Goal: Task Accomplishment & Management: Use online tool/utility

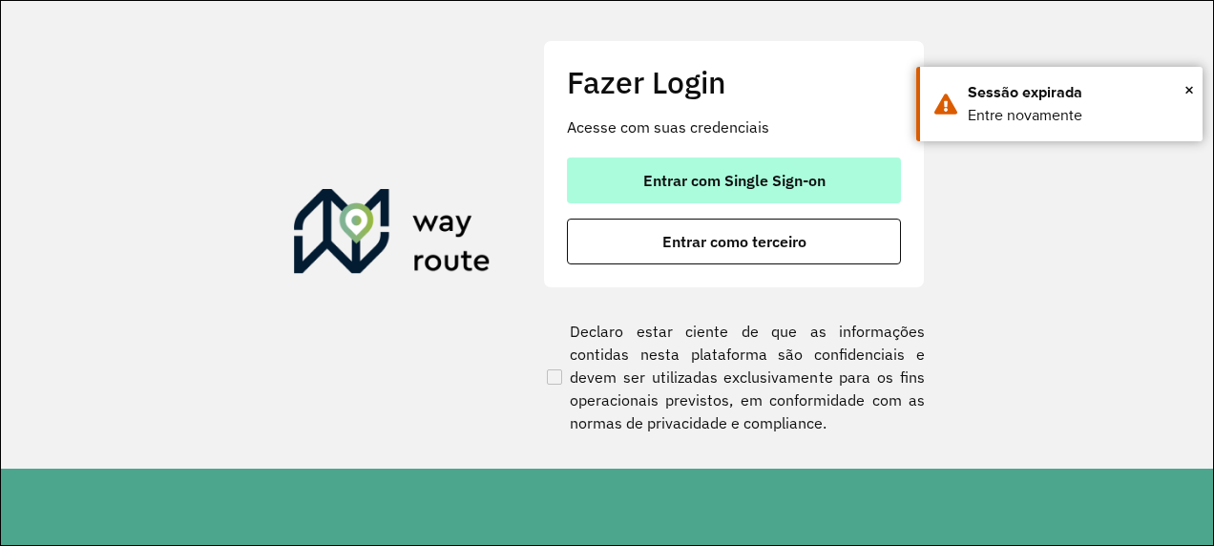
click at [804, 185] on span "Entrar com Single Sign-on" at bounding box center [734, 180] width 182 height 15
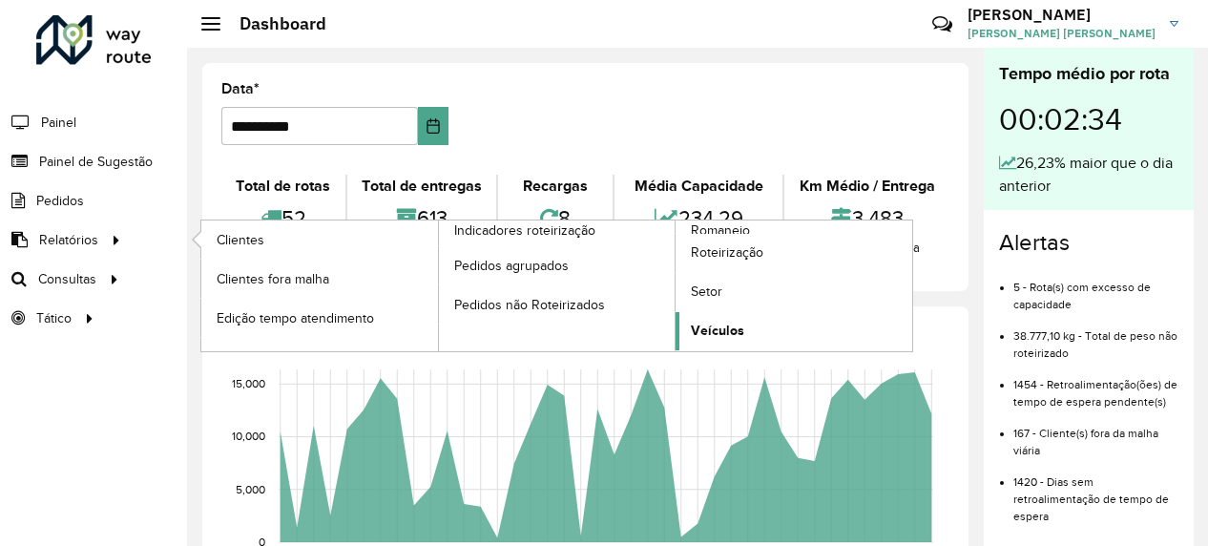
click at [744, 318] on link "Veículos" at bounding box center [794, 331] width 237 height 38
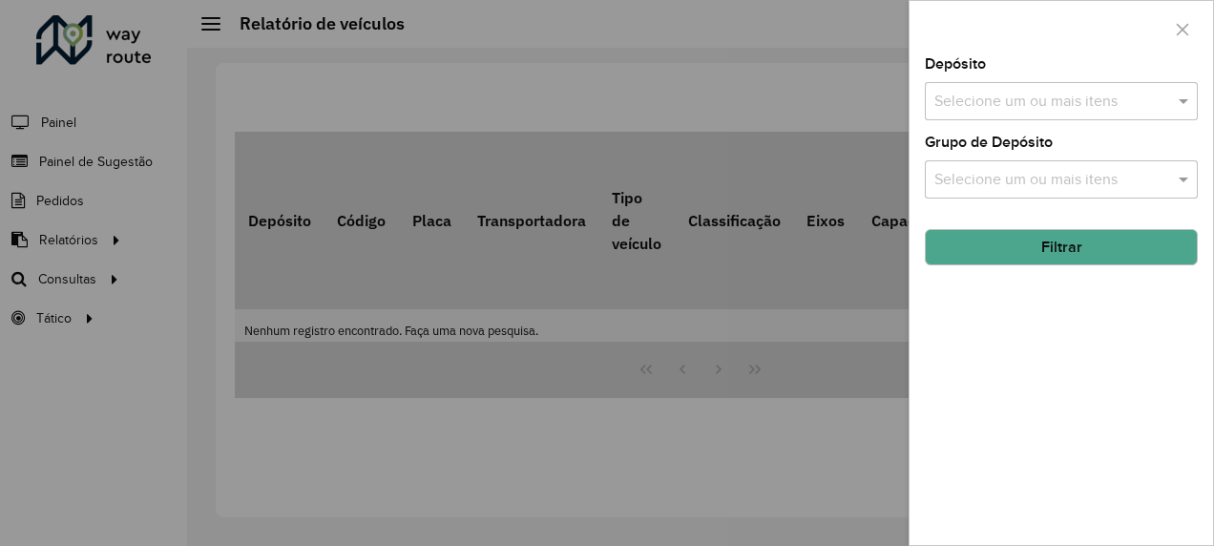
click at [986, 109] on input "text" at bounding box center [1051, 102] width 244 height 23
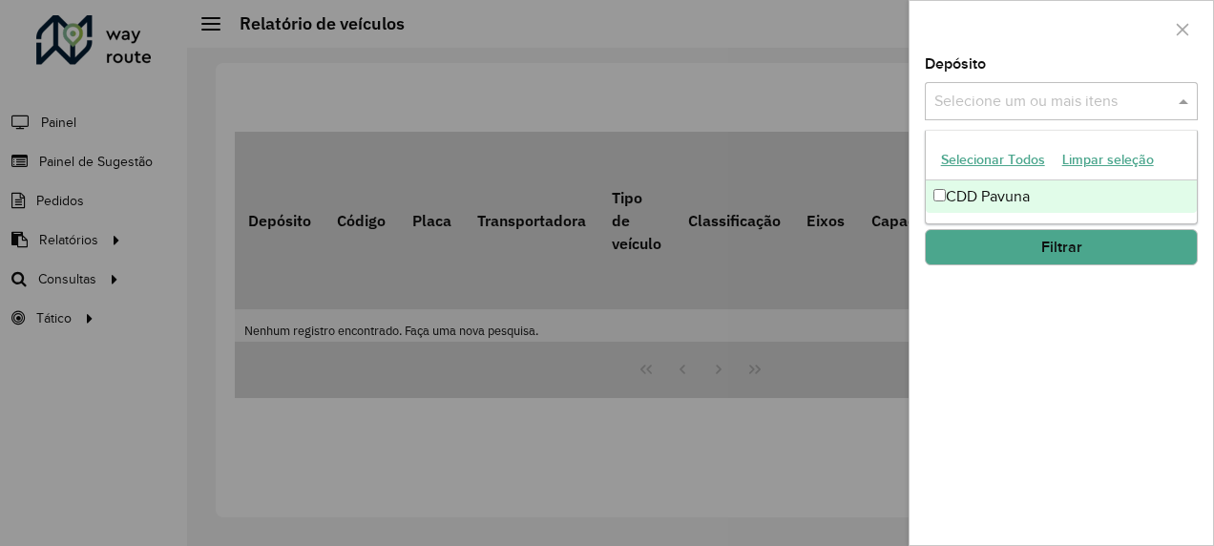
click at [972, 198] on div "CDD Pavuna" at bounding box center [1062, 196] width 272 height 32
click at [1113, 46] on div at bounding box center [1060, 29] width 303 height 56
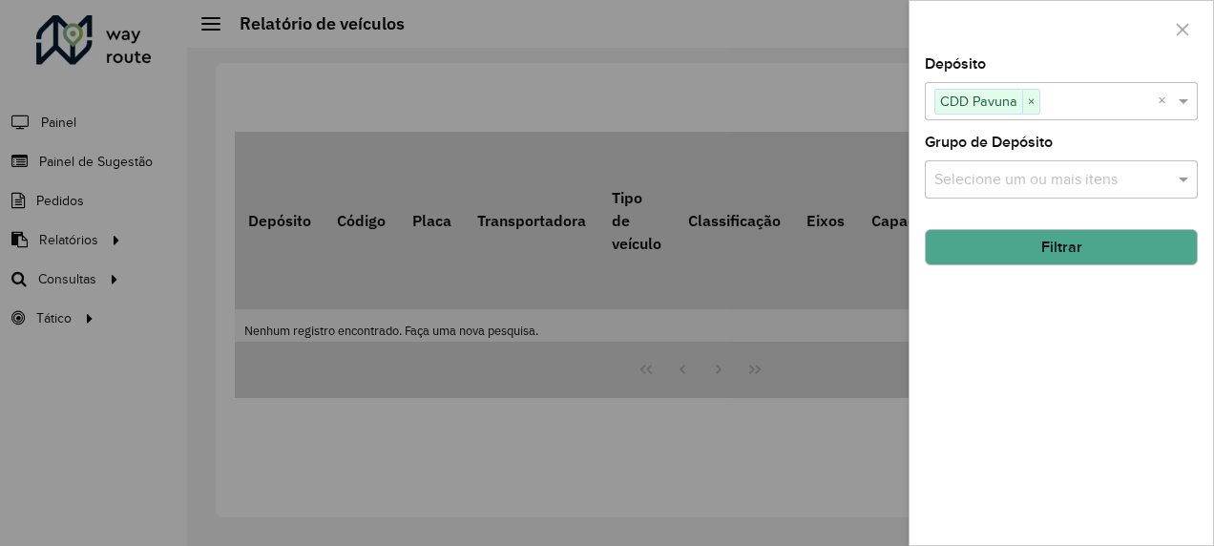
click at [1063, 183] on input "text" at bounding box center [1051, 180] width 244 height 23
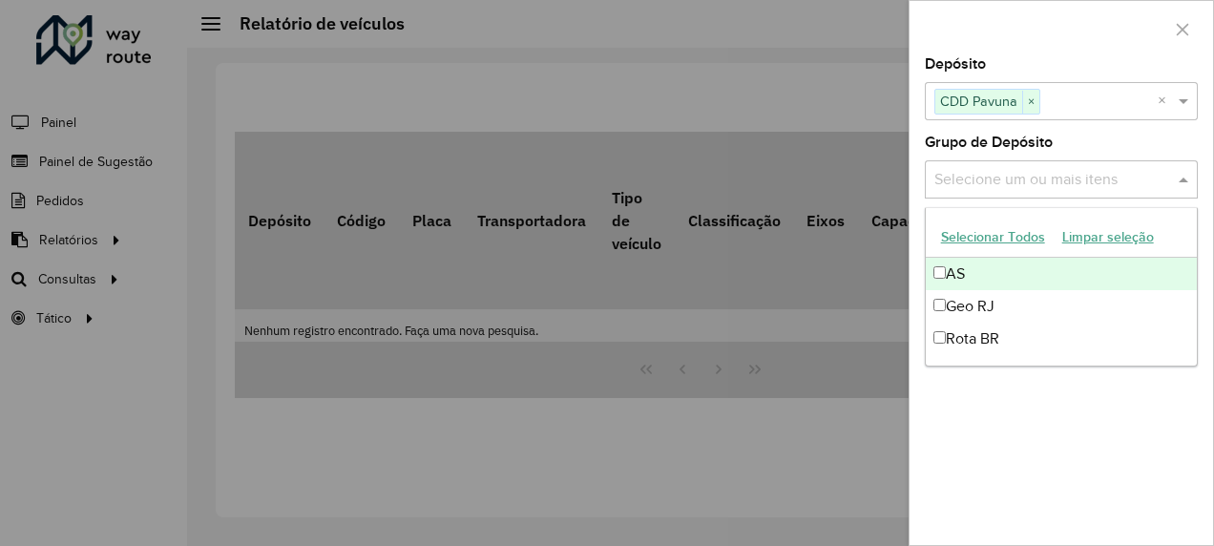
click at [1063, 182] on input "text" at bounding box center [1051, 180] width 244 height 23
click at [1076, 36] on div at bounding box center [1060, 29] width 303 height 56
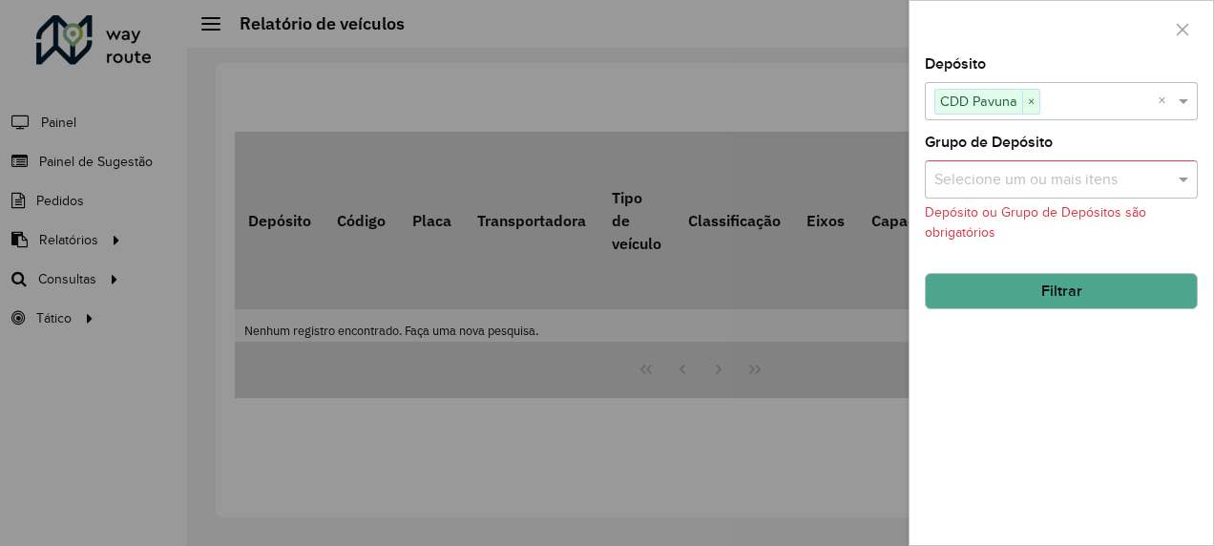
click at [1059, 279] on button "Filtrar" at bounding box center [1061, 291] width 273 height 36
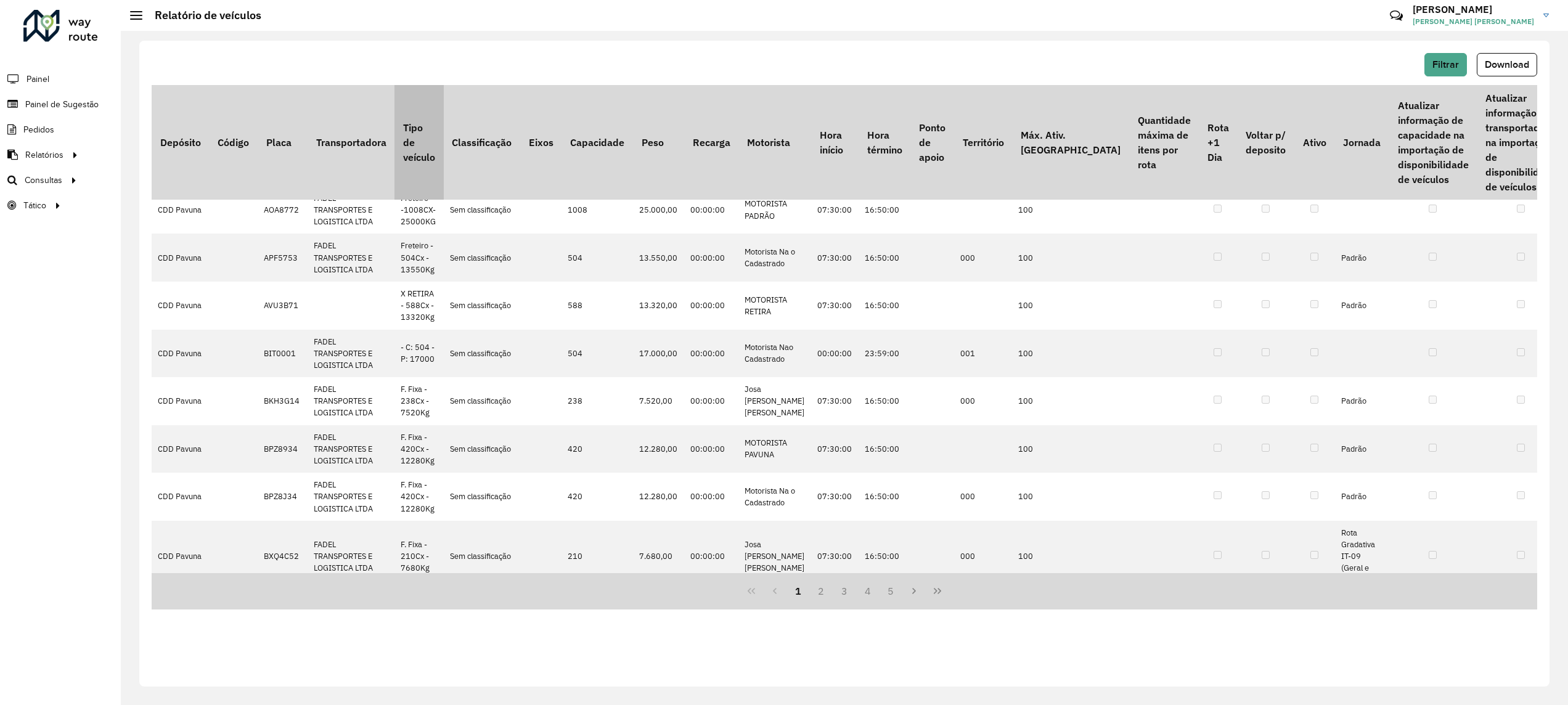
scroll to position [61, 0]
click at [779, 55] on button "Download" at bounding box center [1507, 65] width 61 height 23
click at [84, 304] on div "Roteirizador AmbevTech Painel Painel de Sugestão Pedidos Relatórios Clientes Cl…" at bounding box center [60, 352] width 121 height 705
click at [178, 181] on span "Roteirização" at bounding box center [165, 180] width 50 height 13
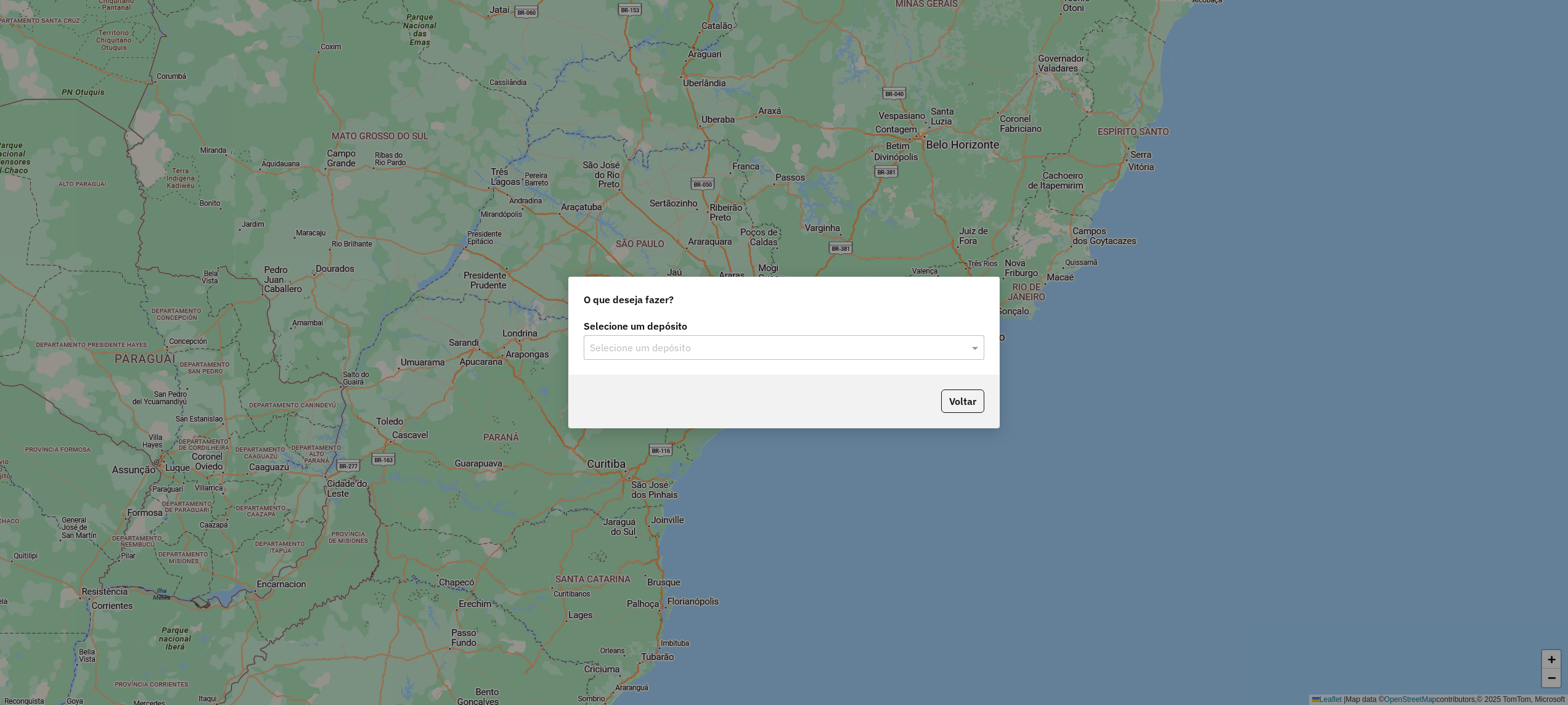
click at [732, 350] on input "text" at bounding box center [771, 348] width 364 height 15
click at [690, 382] on div "CDD Pavuna" at bounding box center [783, 383] width 398 height 21
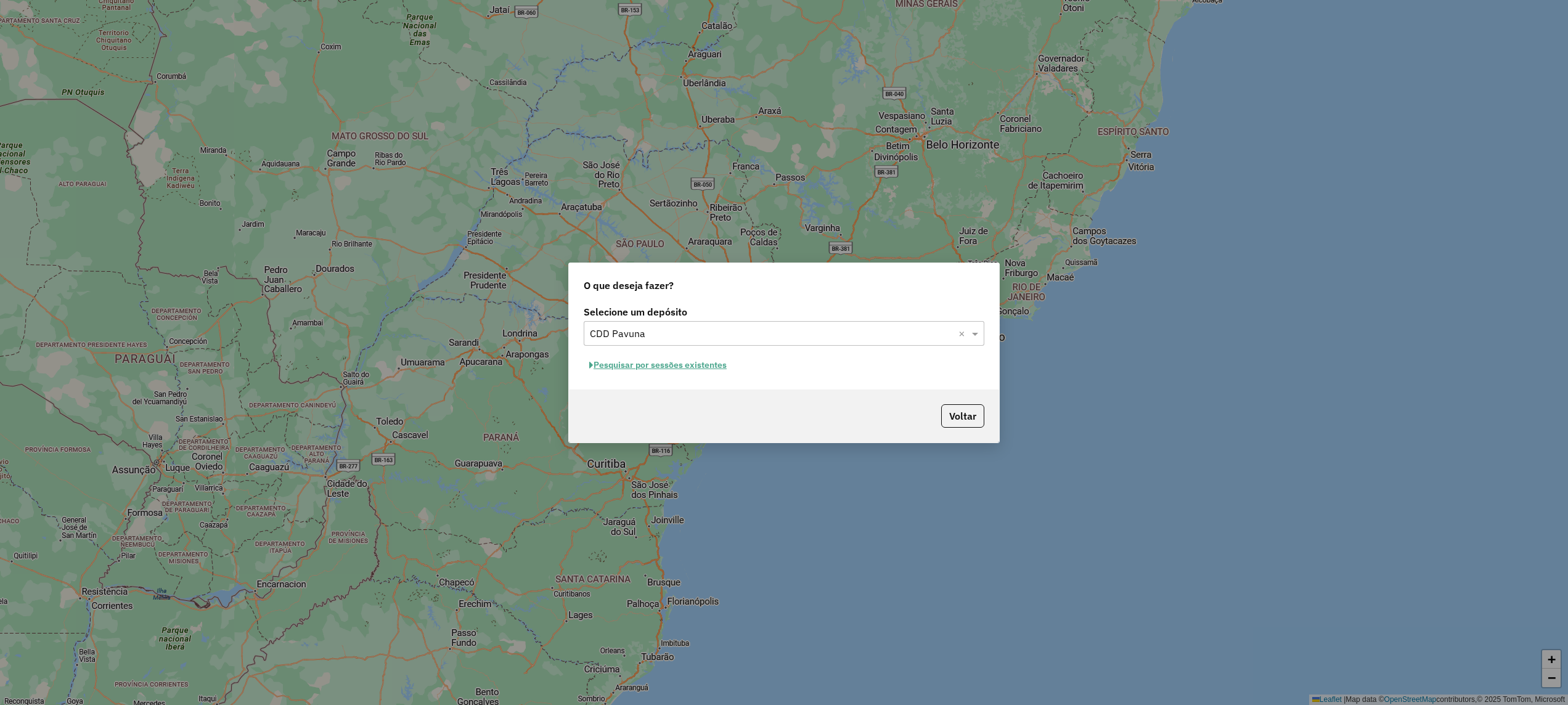
click at [679, 367] on button "Pesquisar por sessões existentes" at bounding box center [658, 365] width 149 height 19
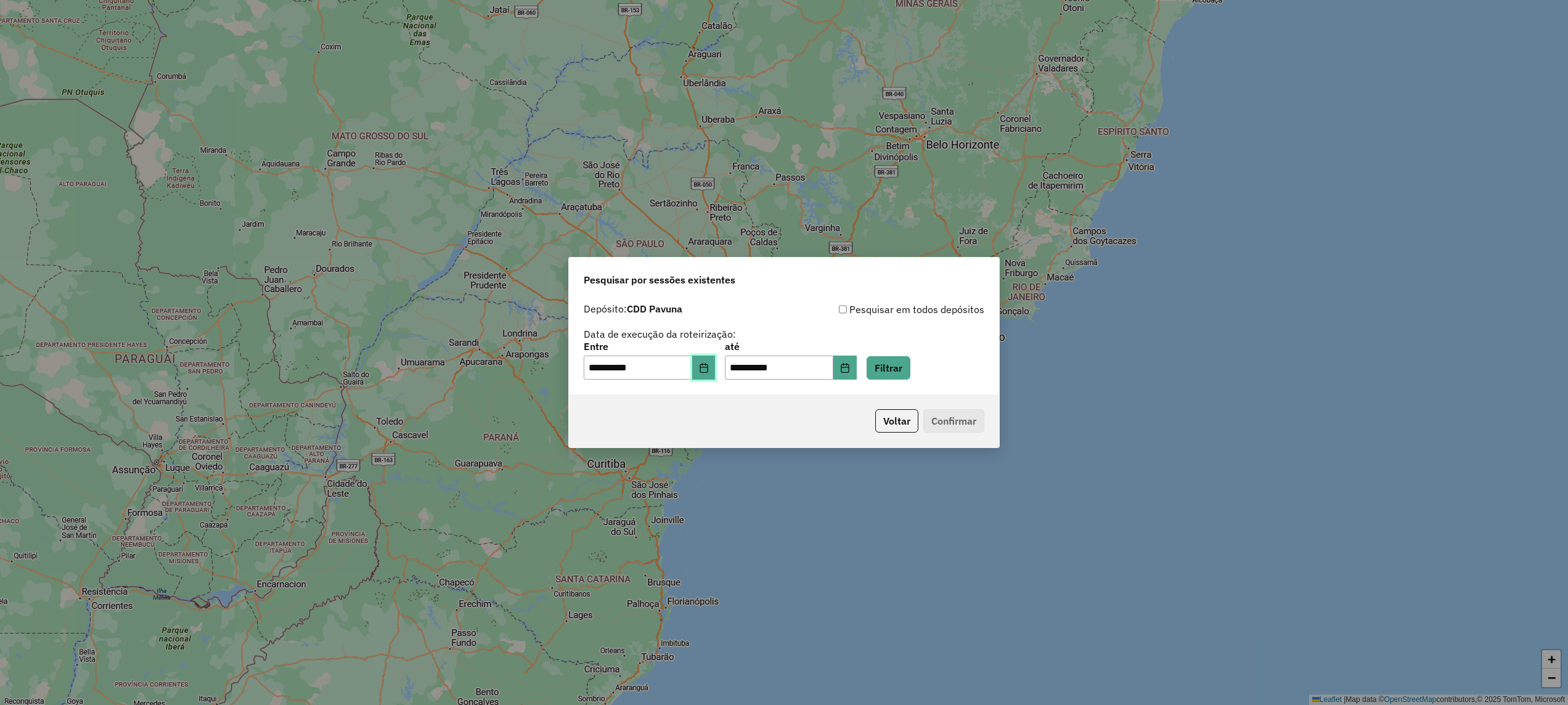
click at [705, 371] on button "Choose Date" at bounding box center [704, 368] width 23 height 25
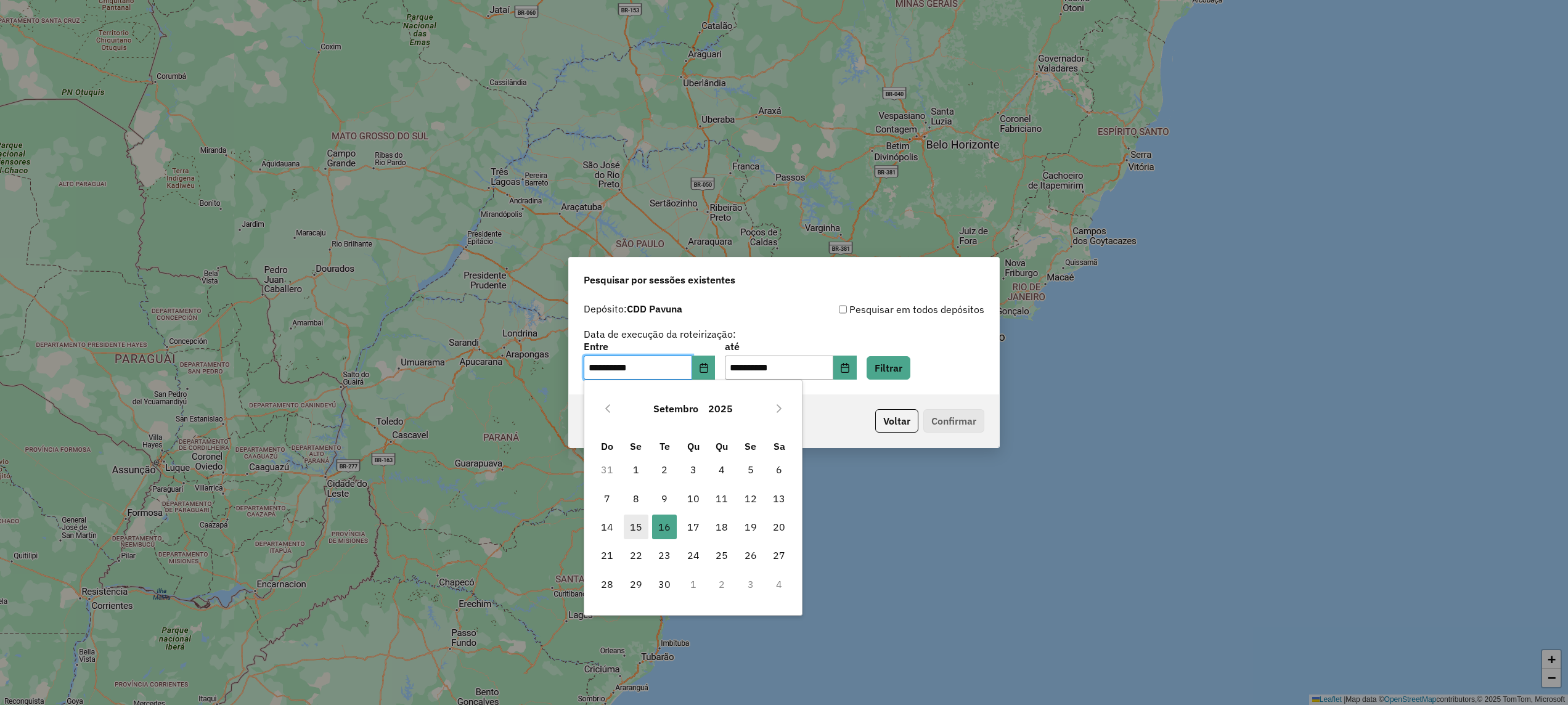
click at [629, 526] on span "15" at bounding box center [636, 527] width 25 height 25
type input "**********"
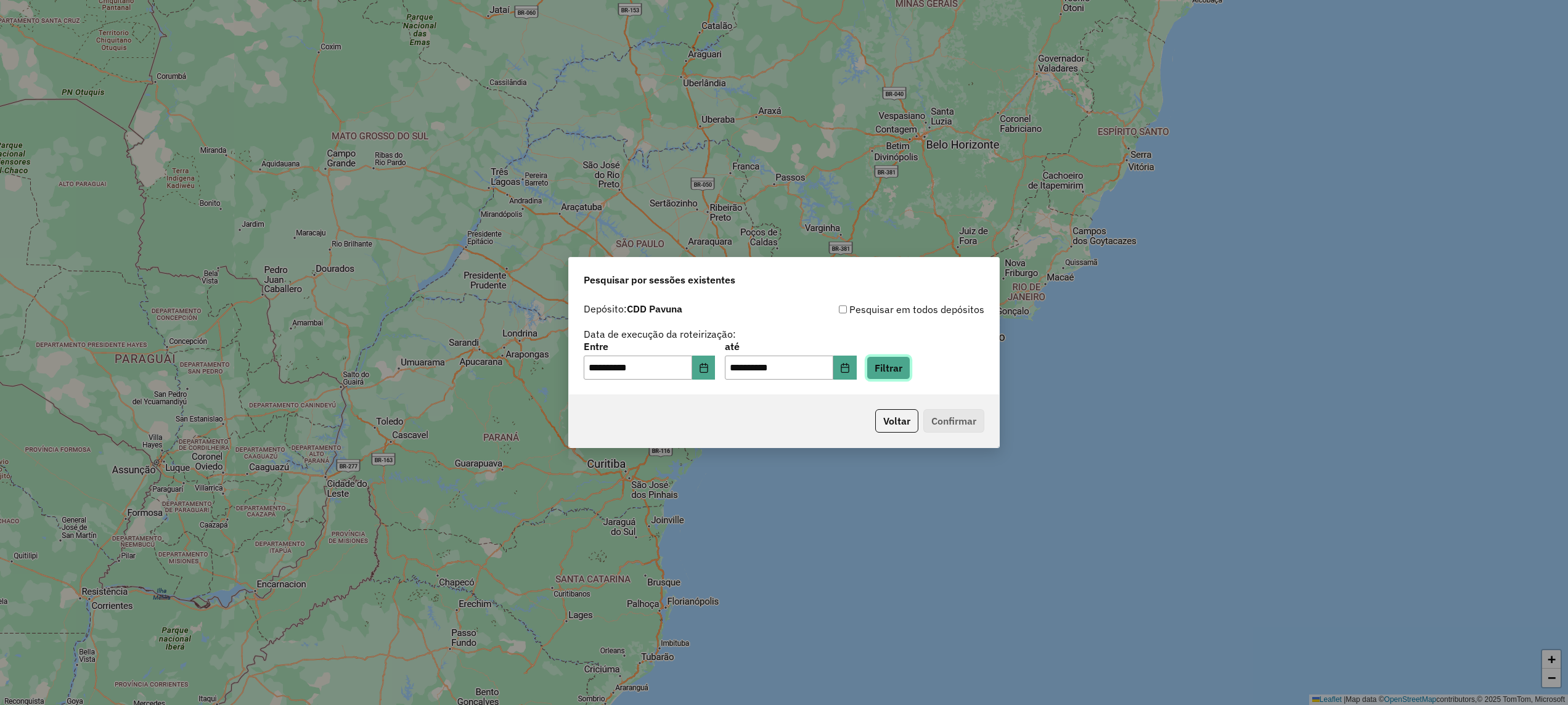
click at [905, 358] on button "Filtrar" at bounding box center [889, 368] width 44 height 23
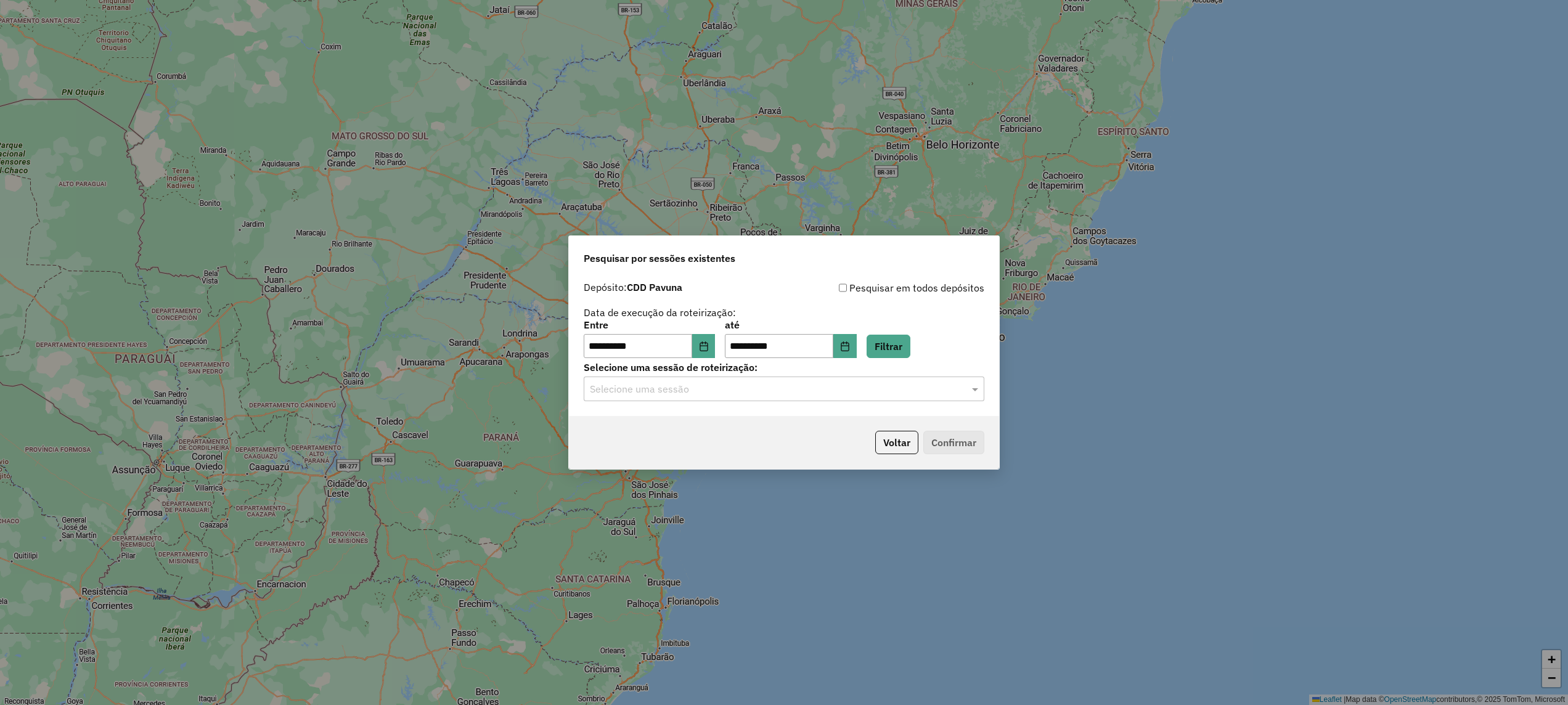
click at [754, 378] on div "Selecione uma sessão" at bounding box center [784, 389] width 400 height 25
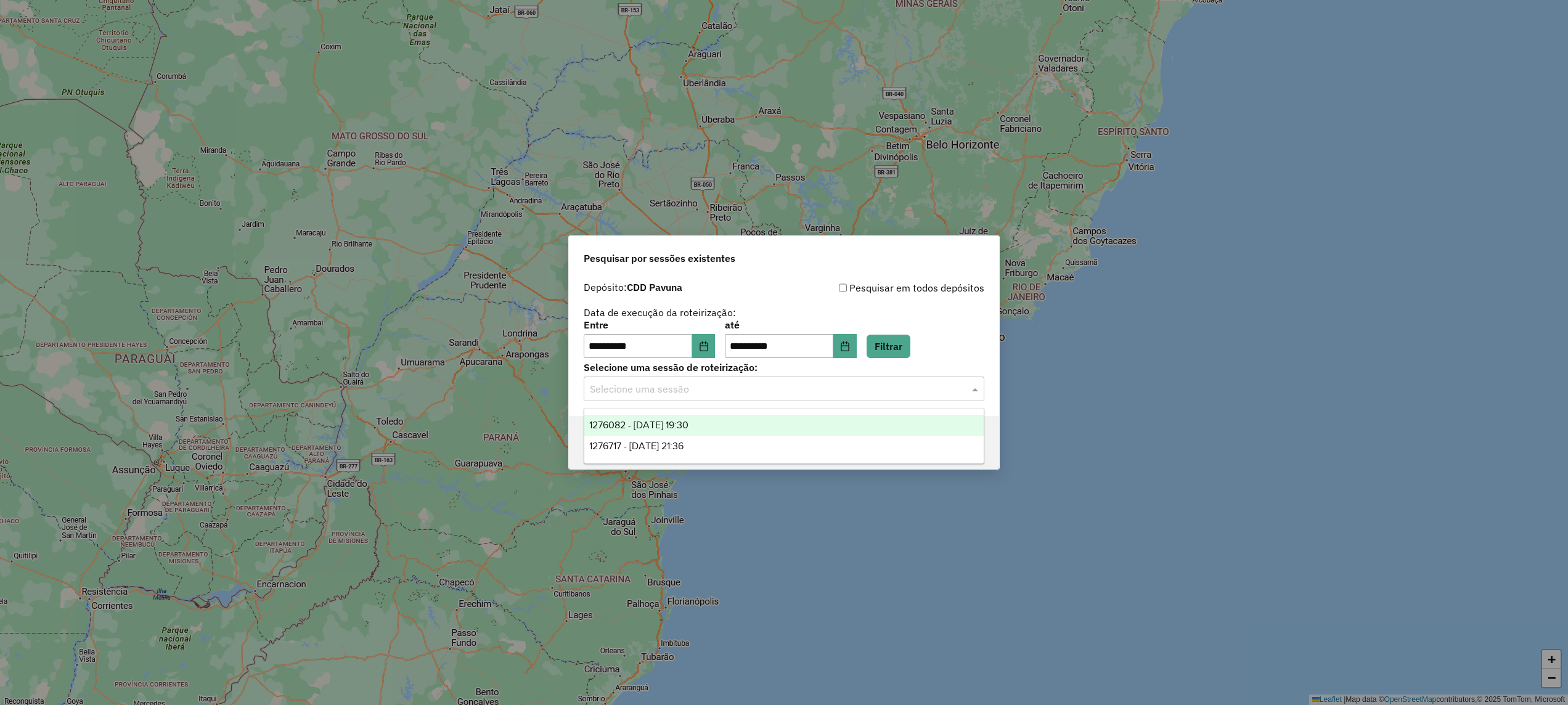
click at [721, 426] on div "1276082 - 15/09/2025 19:30" at bounding box center [783, 425] width 398 height 21
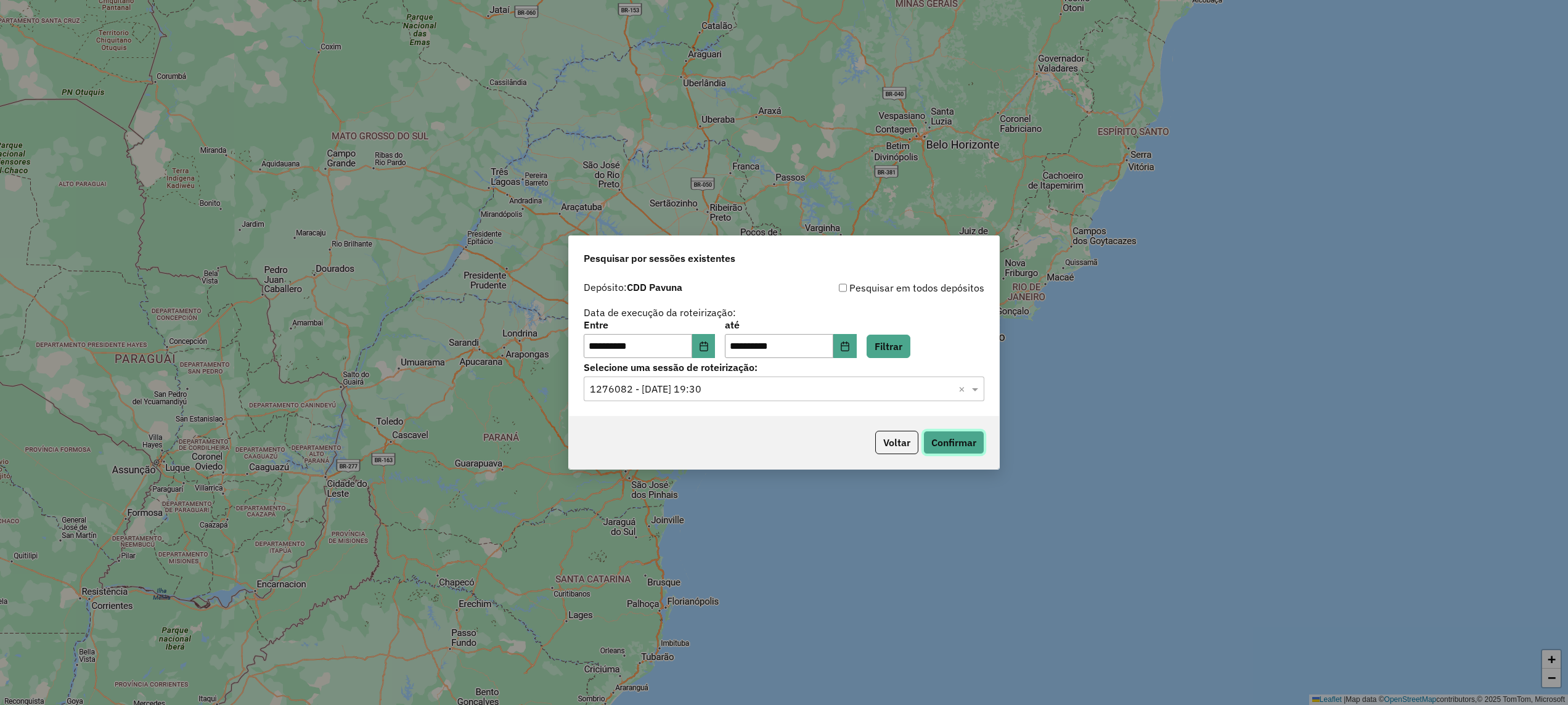
click at [960, 440] on button "Confirmar" at bounding box center [953, 442] width 61 height 23
click at [958, 444] on button "Confirmar" at bounding box center [953, 442] width 61 height 23
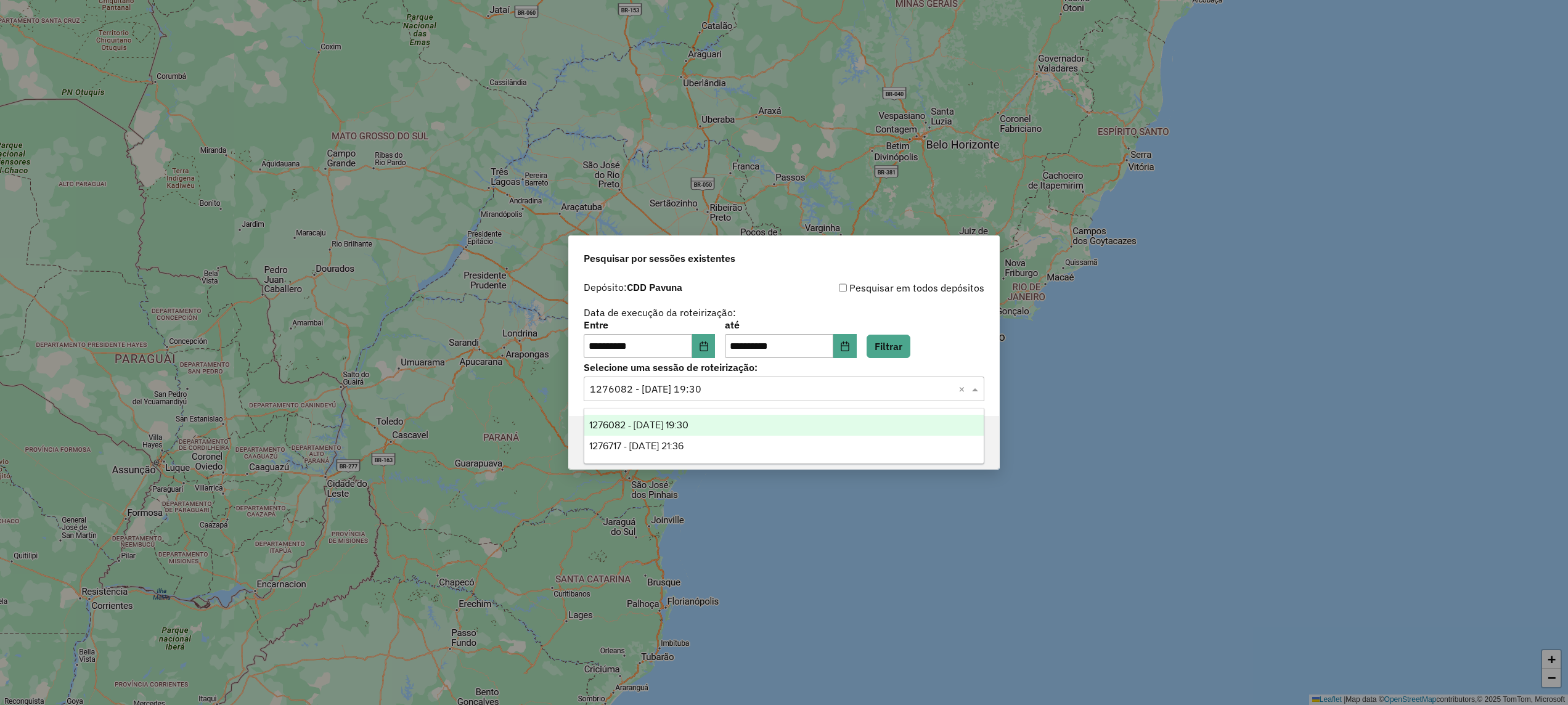
click at [836, 397] on div "Selecione uma sessão × 1276082 - 15/09/2025 19:30 ×" at bounding box center [784, 389] width 400 height 25
click at [773, 445] on div "1276717 - 16/09/2025 21:36" at bounding box center [783, 446] width 398 height 21
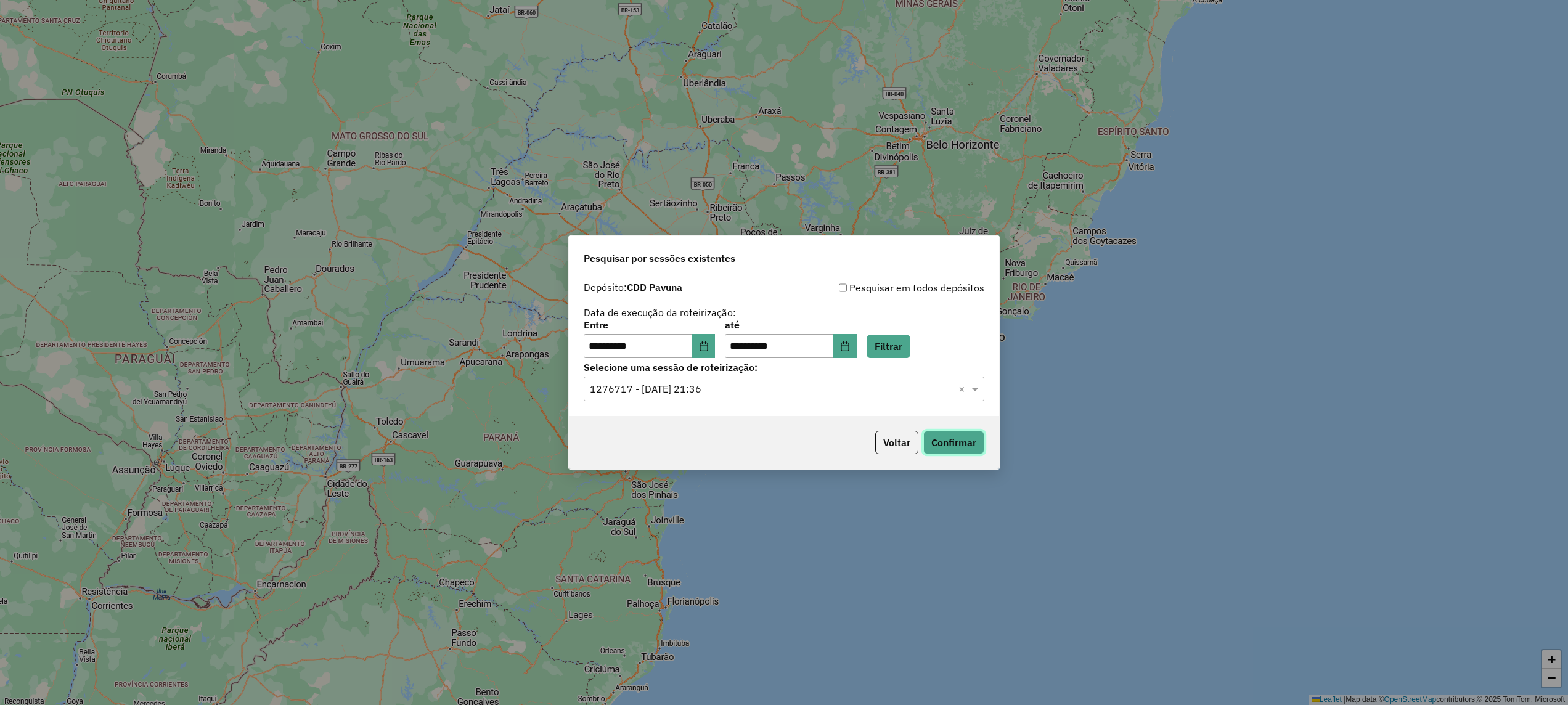
click at [970, 442] on button "Confirmar" at bounding box center [953, 442] width 61 height 23
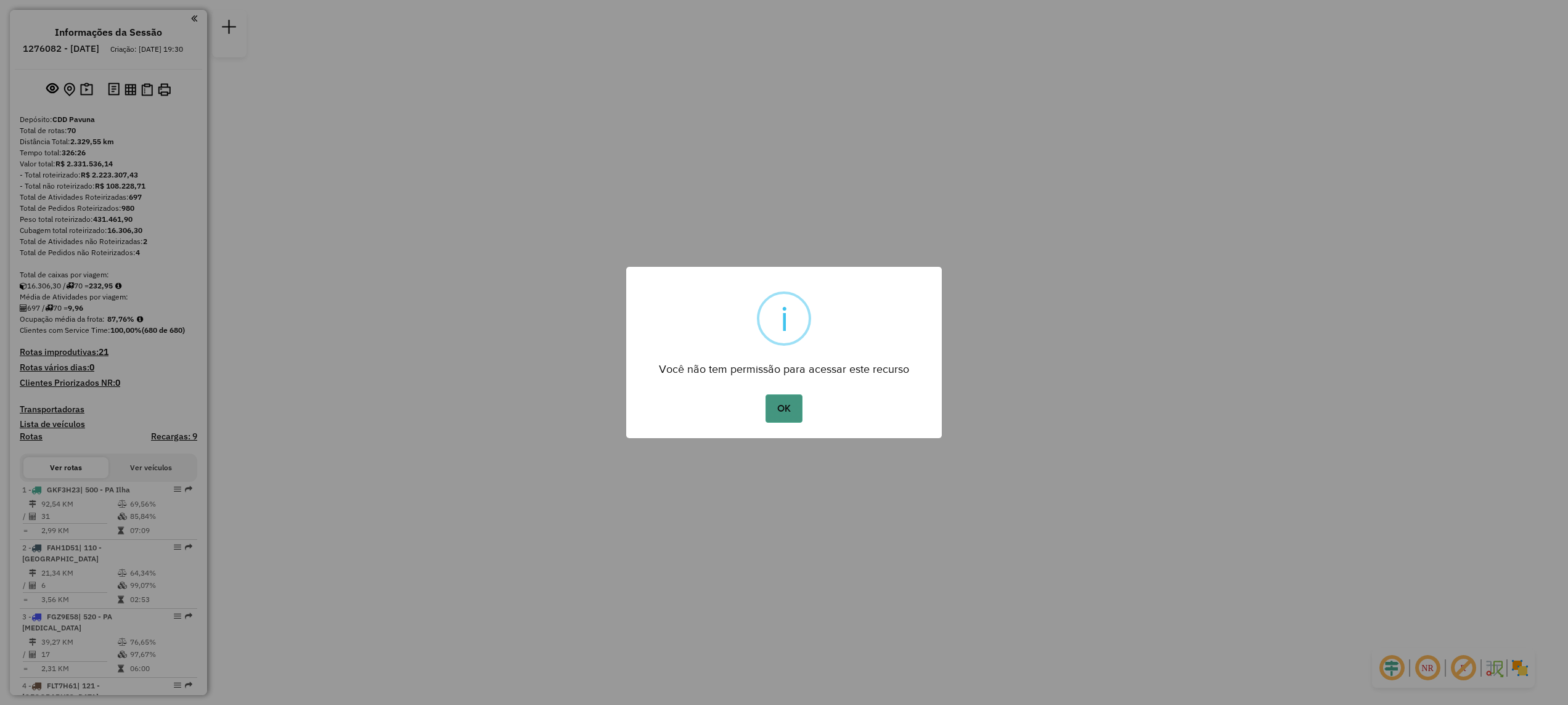
click at [785, 413] on button "OK" at bounding box center [783, 409] width 36 height 28
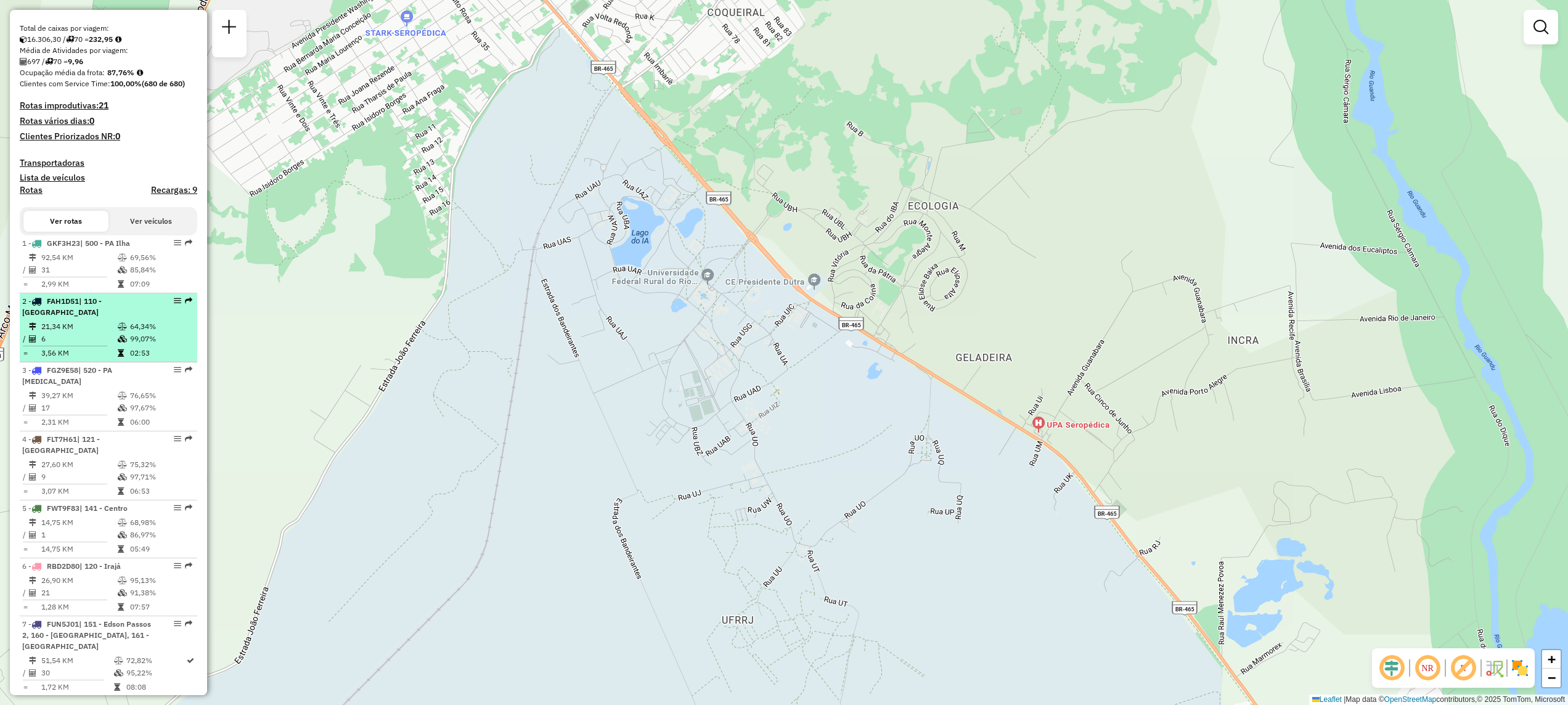
scroll to position [1753, 0]
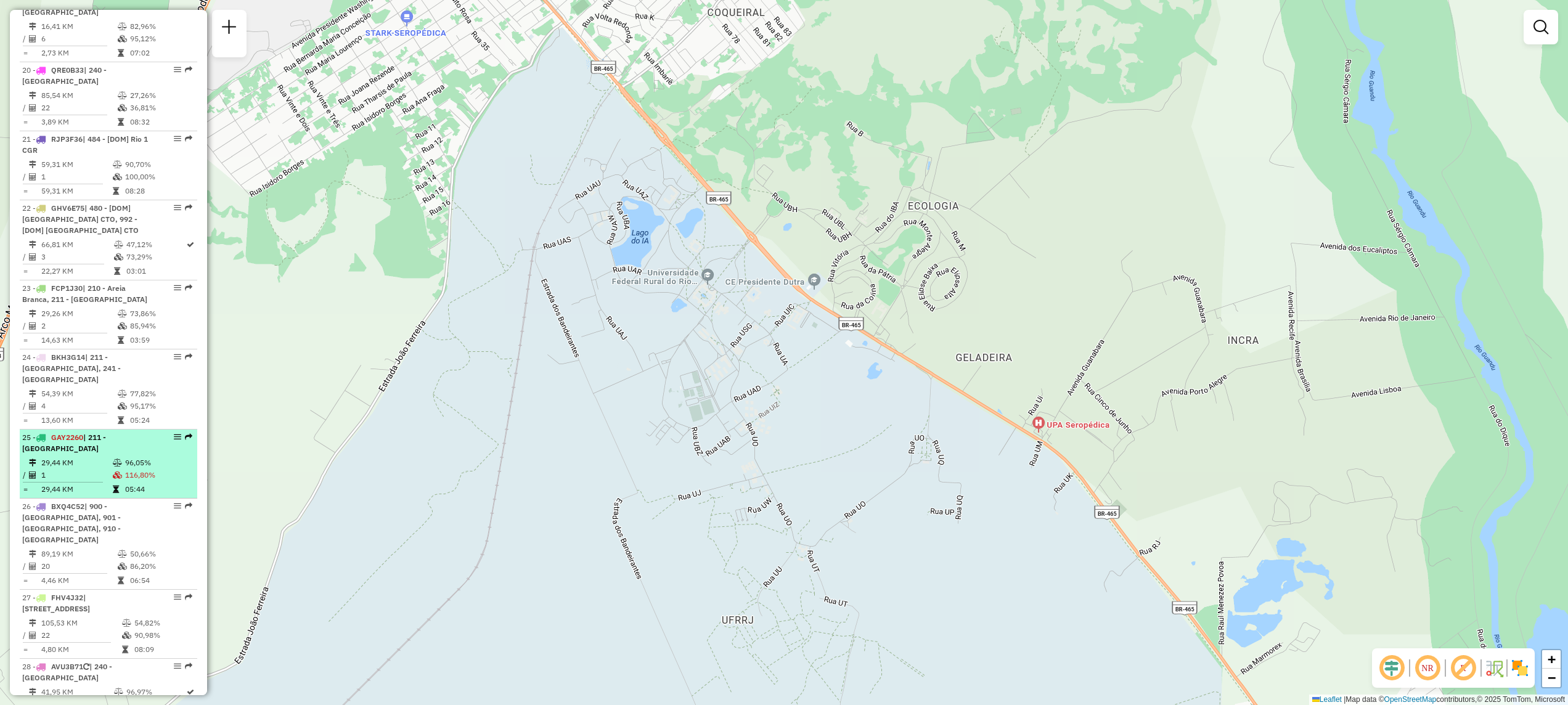
click at [95, 433] on span "| 211 - Nova Aurora" at bounding box center [64, 442] width 84 height 20
select select "**********"
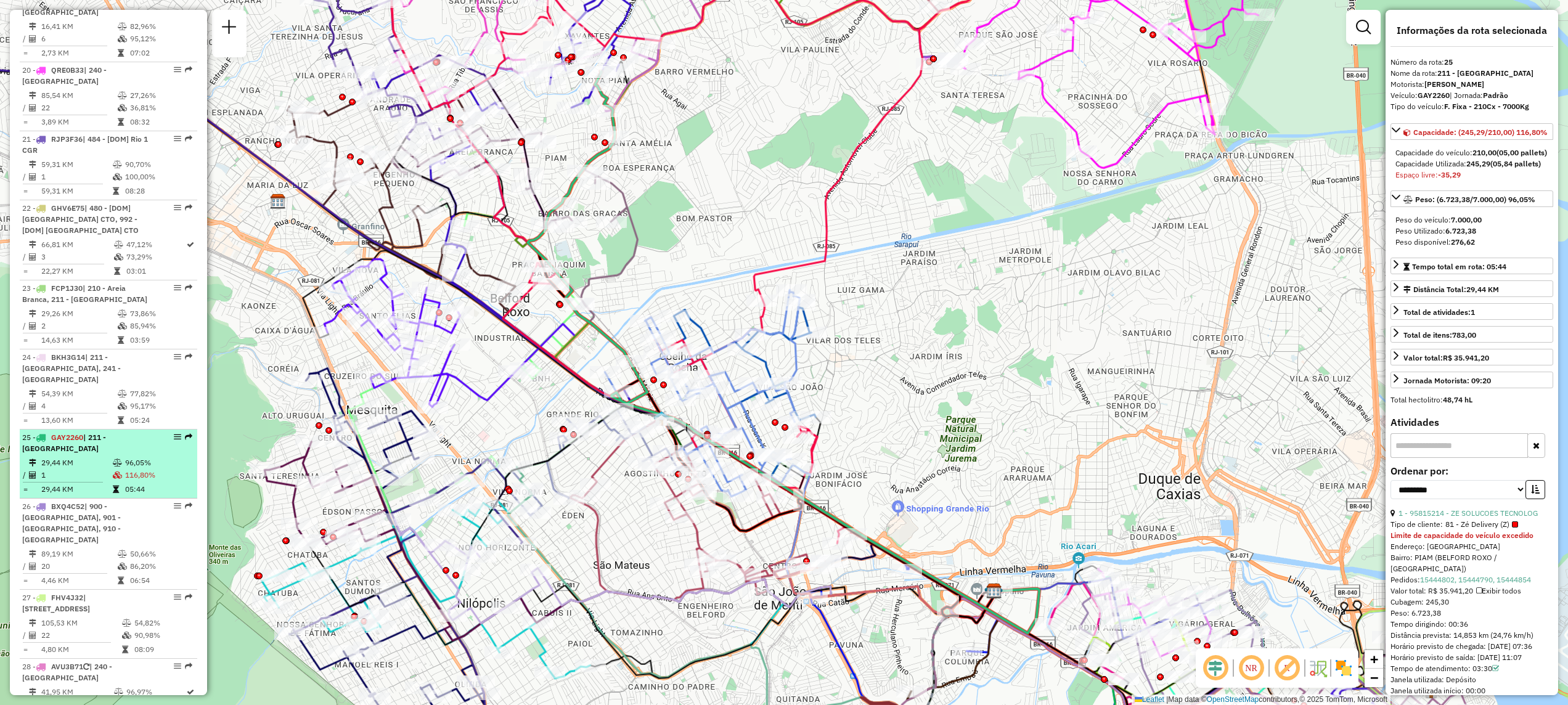
drag, startPoint x: 94, startPoint y: 354, endPoint x: 87, endPoint y: 368, distance: 15.7
click at [87, 432] on div "25 - GAY2260 | 211 - Nova Aurora" at bounding box center [87, 443] width 130 height 22
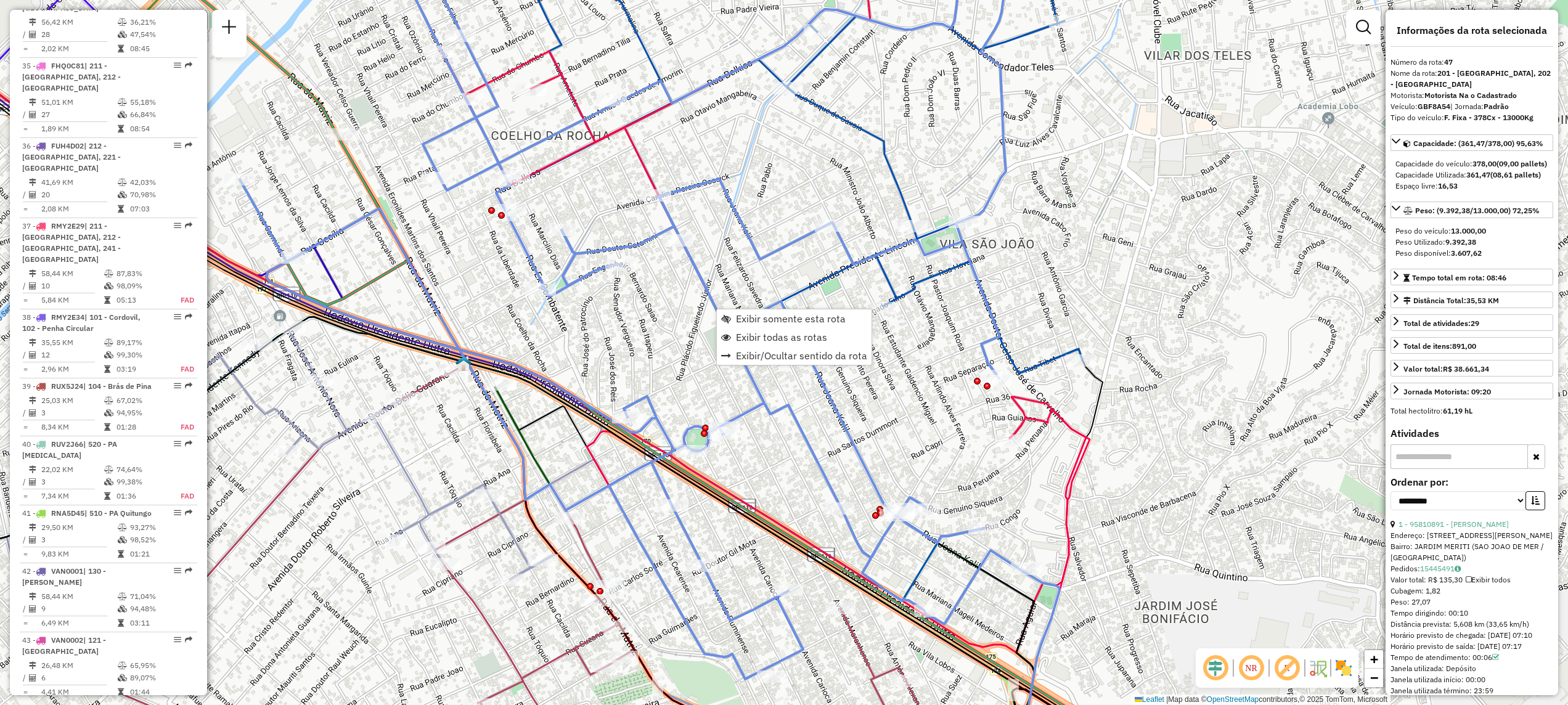
scroll to position [3633, 0]
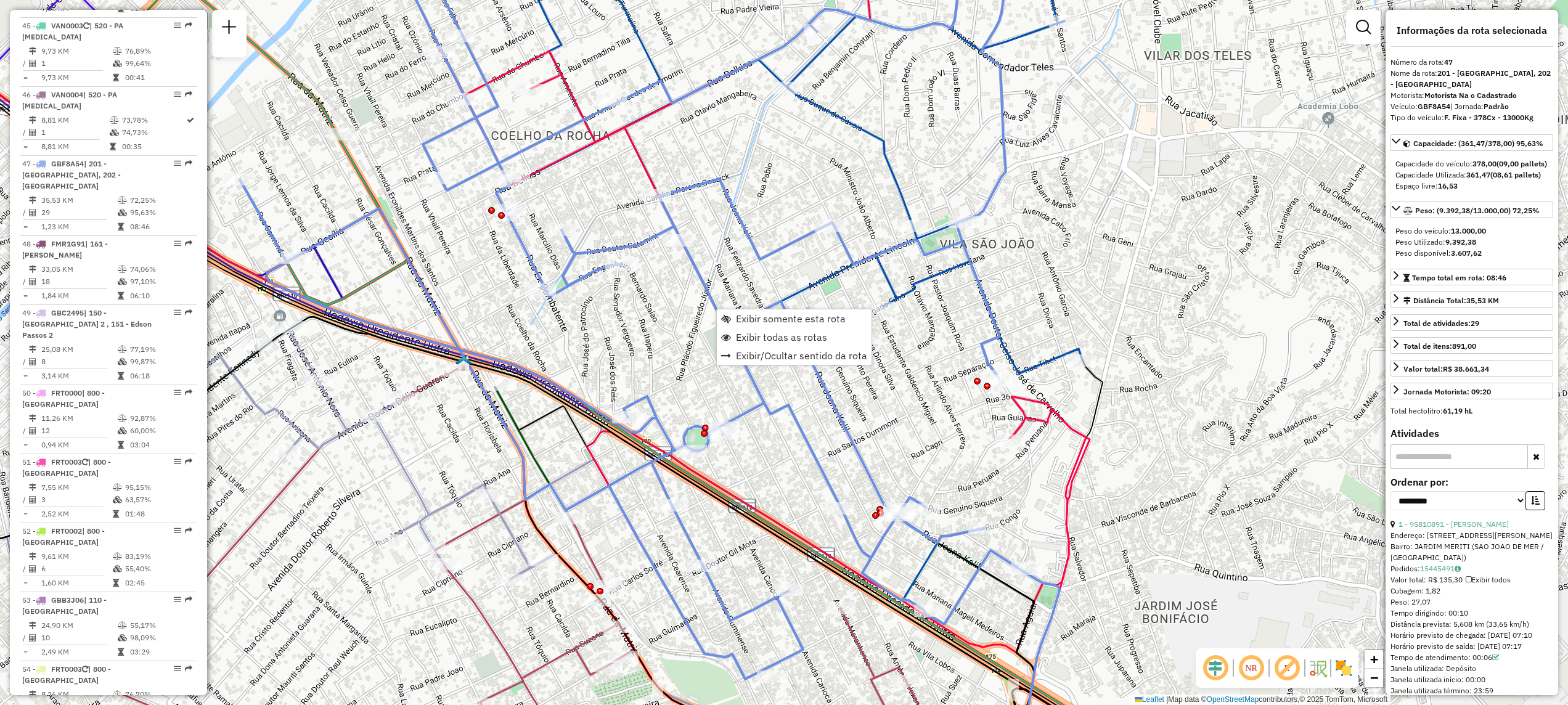
click at [447, 331] on icon at bounding box center [632, 304] width 784 height 749
click at [450, 325] on icon at bounding box center [632, 304] width 784 height 749
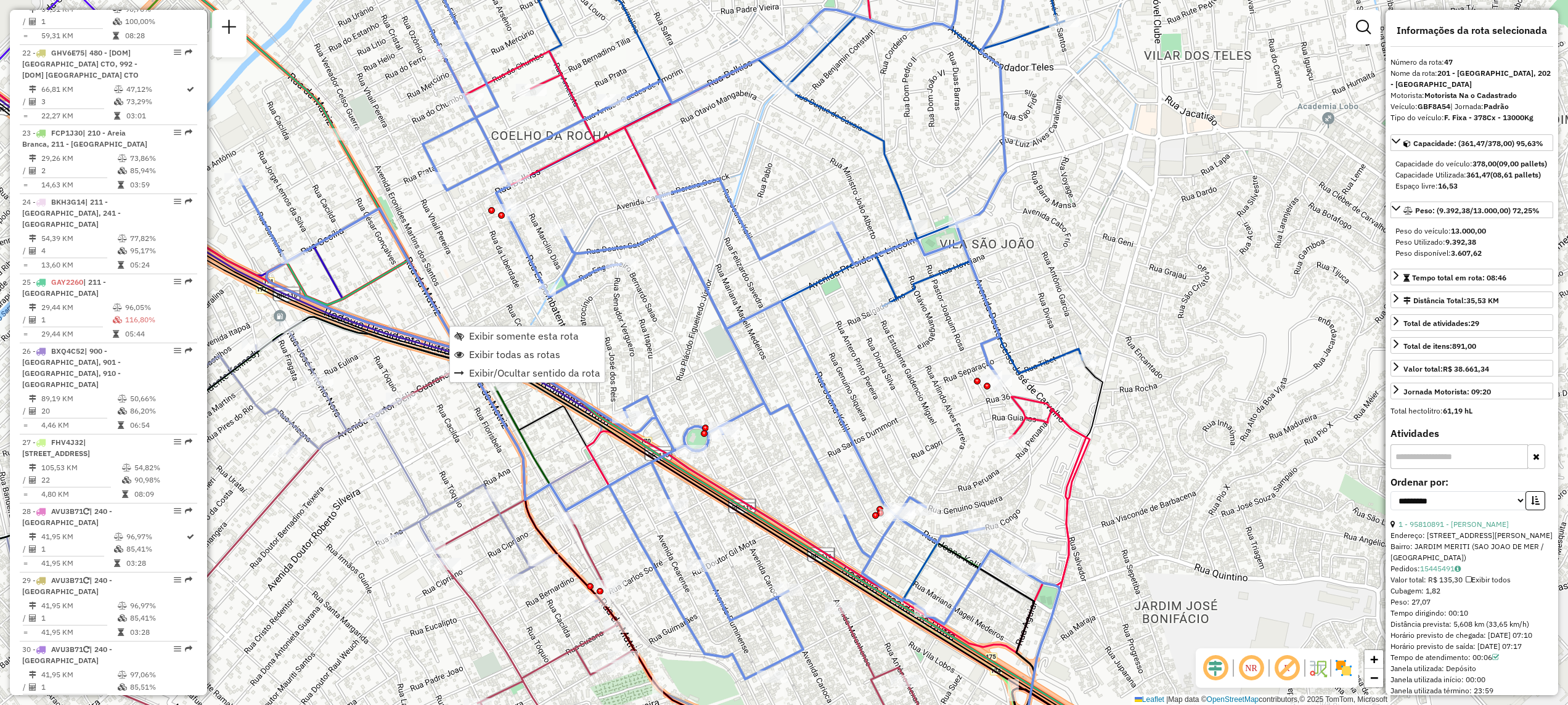
scroll to position [1784, 0]
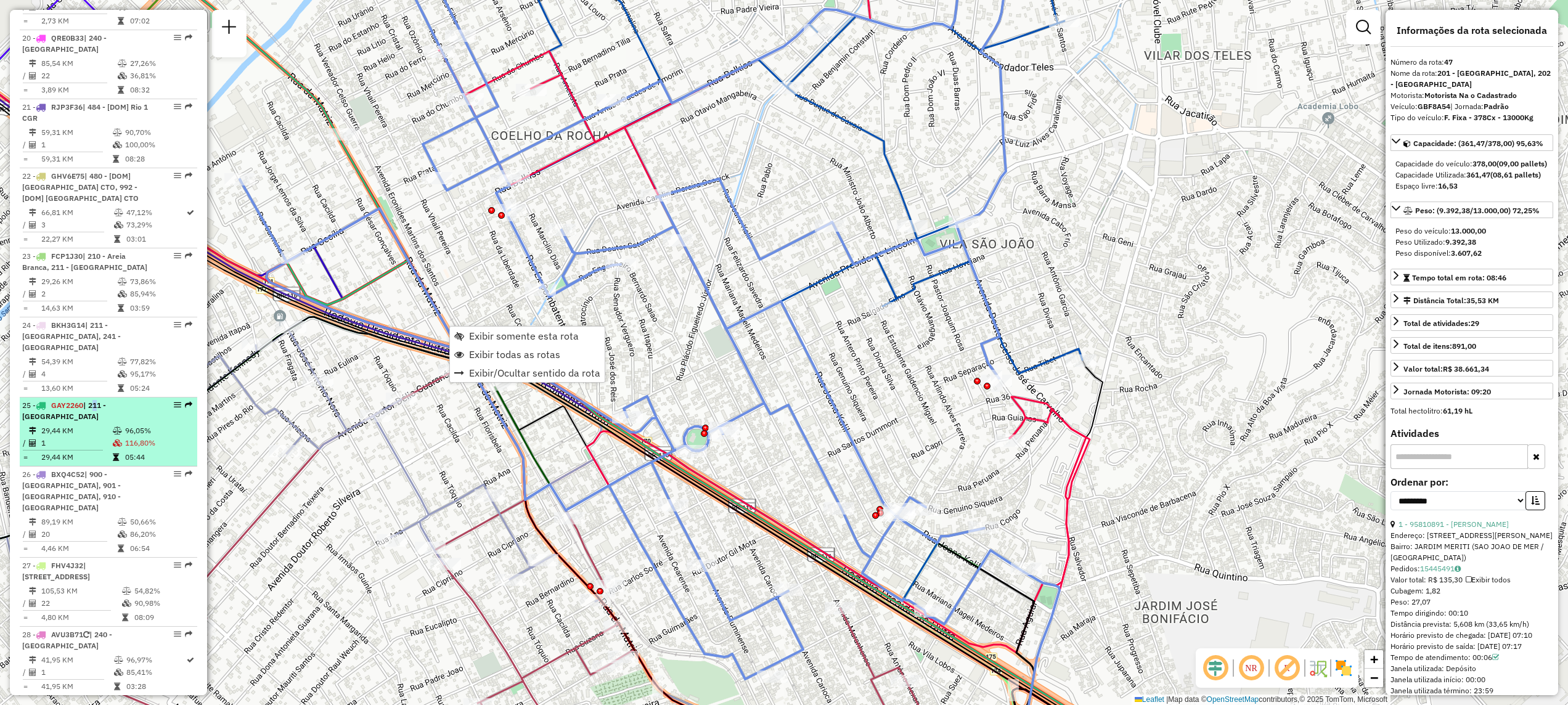
click at [92, 400] on div "25 - GAY2260 | 211 - Nova Aurora" at bounding box center [87, 411] width 130 height 22
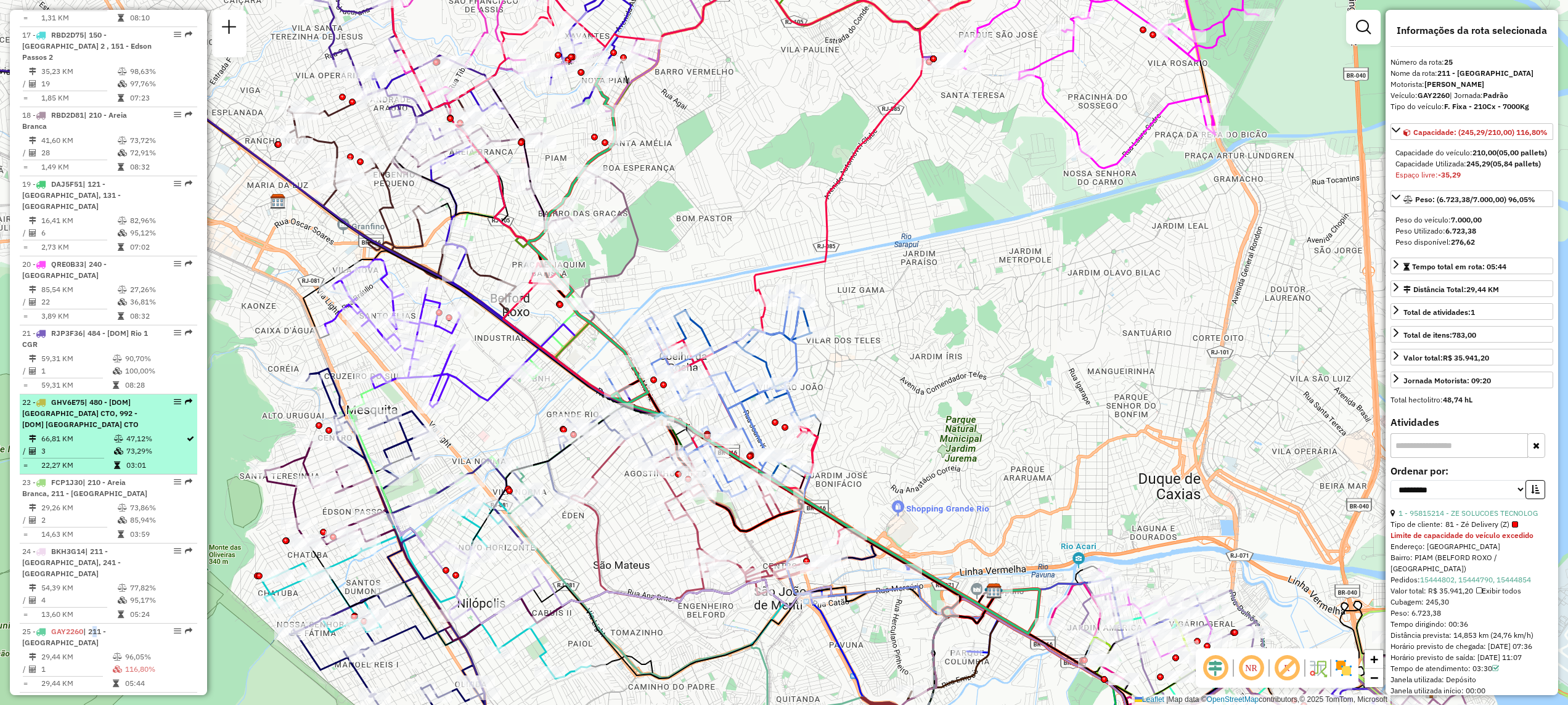
scroll to position [1661, 0]
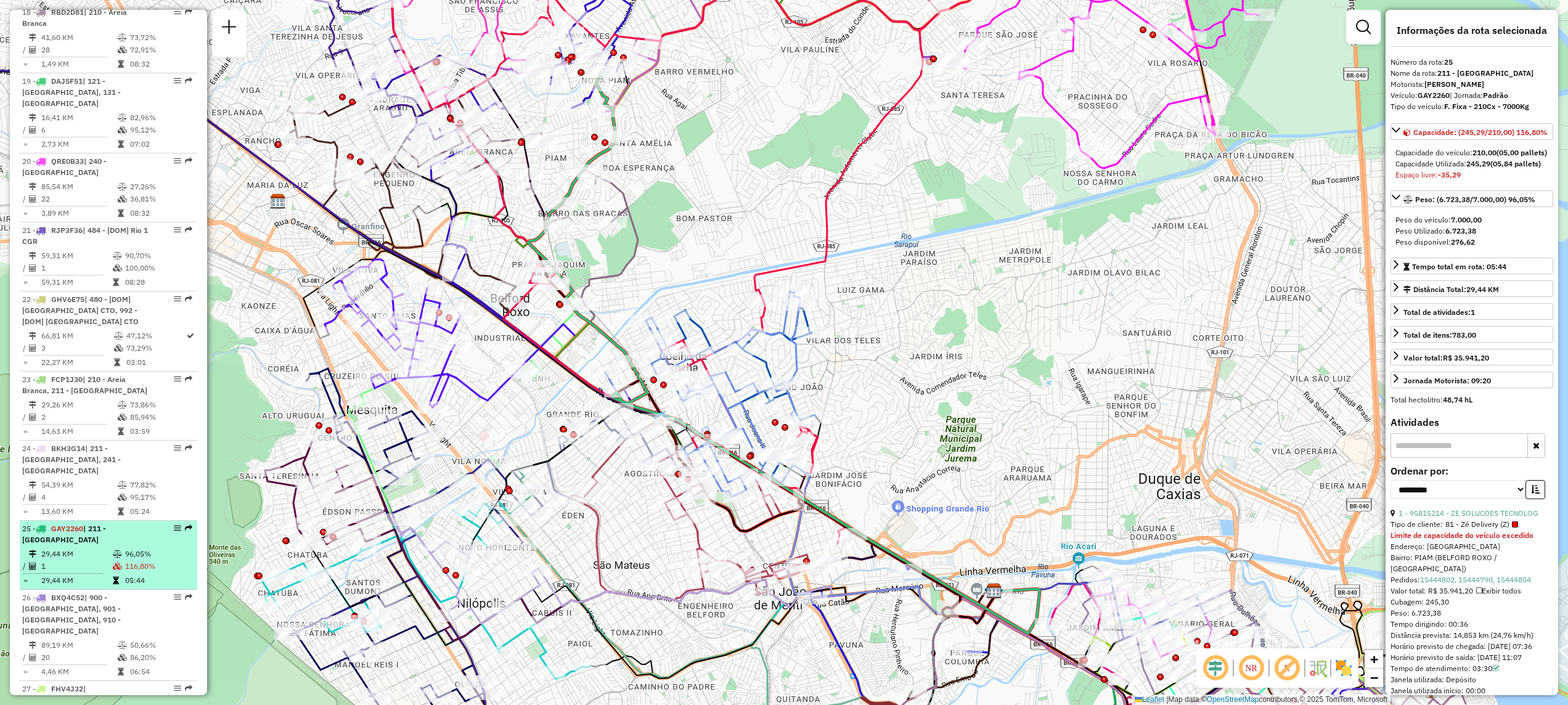
click at [176, 524] on em at bounding box center [177, 527] width 7 height 7
click at [176, 524] on em at bounding box center [177, 527] width 7 height 7
click at [185, 524] on em at bounding box center [188, 527] width 7 height 7
click at [175, 523] on div "25 - GAY2260 | 211 - Nova Aurora" at bounding box center [108, 534] width 172 height 22
click at [158, 523] on div "25 - GAY2260 | 211 - Nova Aurora" at bounding box center [108, 534] width 172 height 22
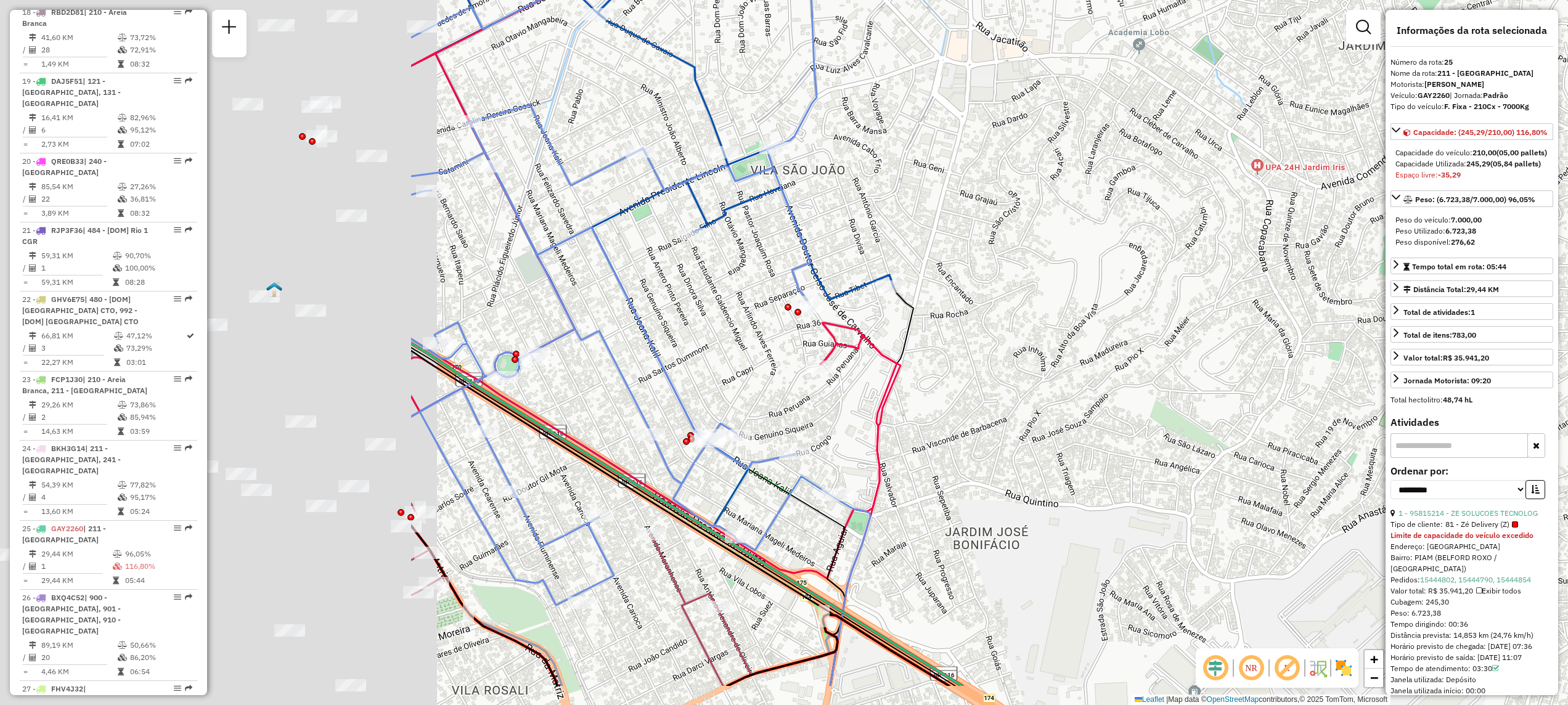
drag, startPoint x: 435, startPoint y: 399, endPoint x: 1044, endPoint y: 302, distance: 616.7
click at [1044, 302] on div "Janela de atendimento Grade de atendimento Capacidade Transportadoras Veículos …" at bounding box center [784, 352] width 1568 height 705
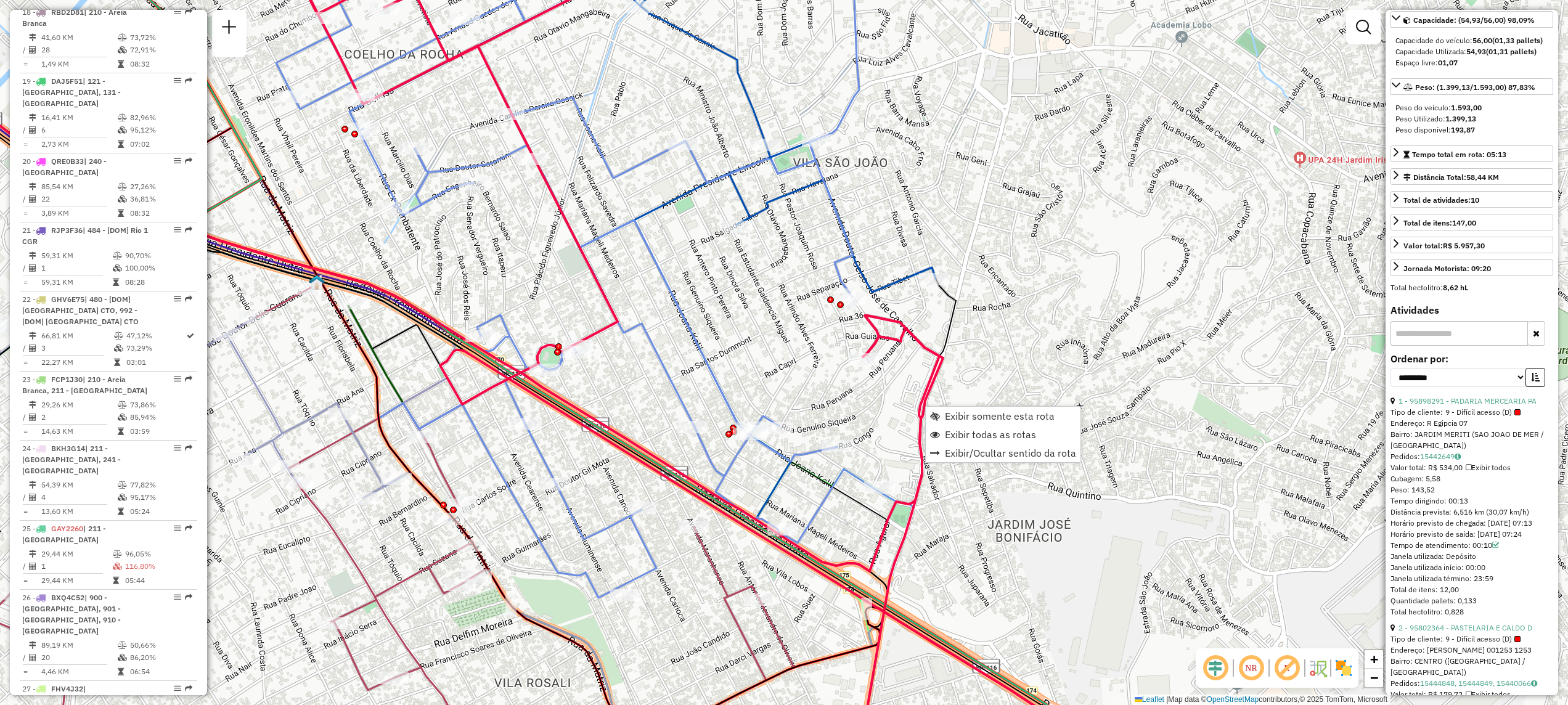
scroll to position [2973, 0]
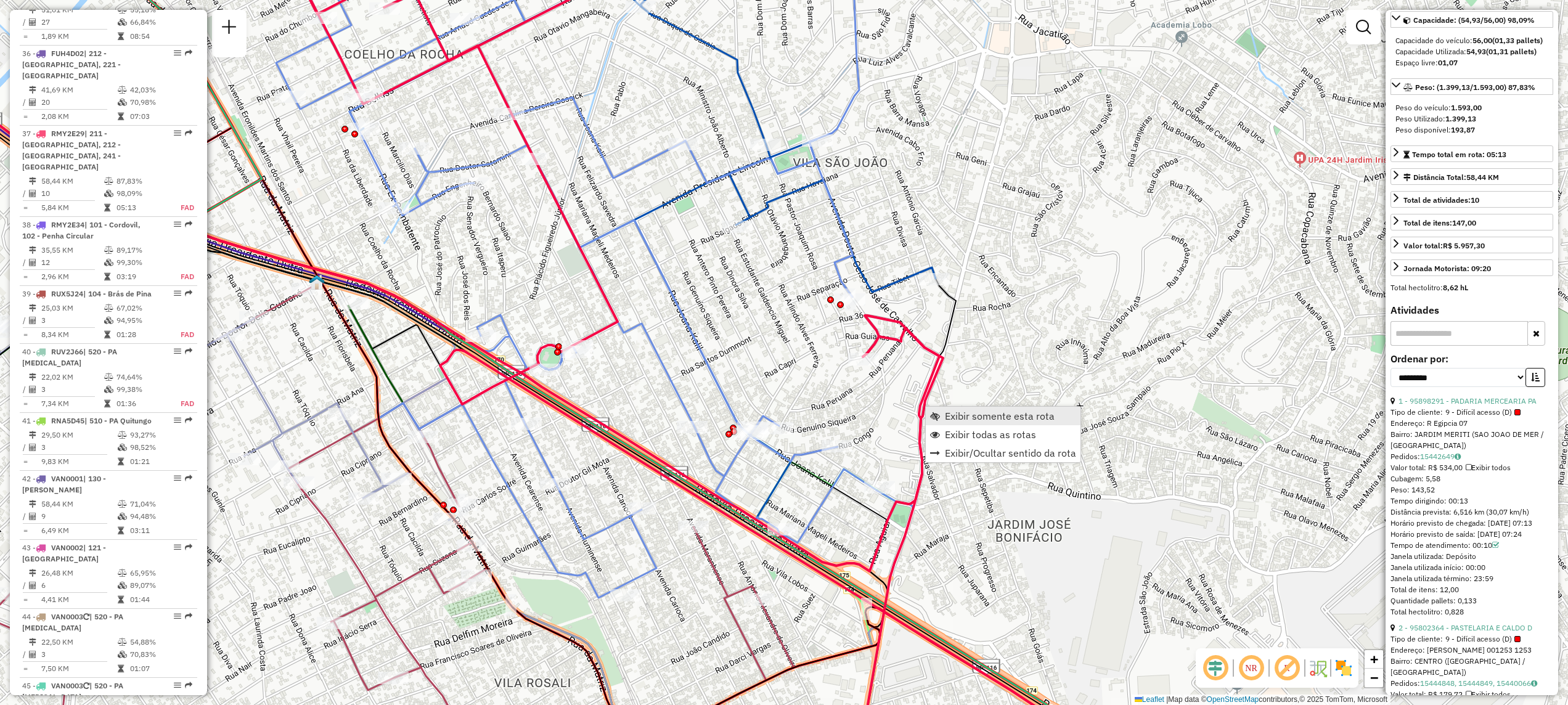
click at [960, 416] on span "Exibir somente esta rota" at bounding box center [1000, 415] width 110 height 10
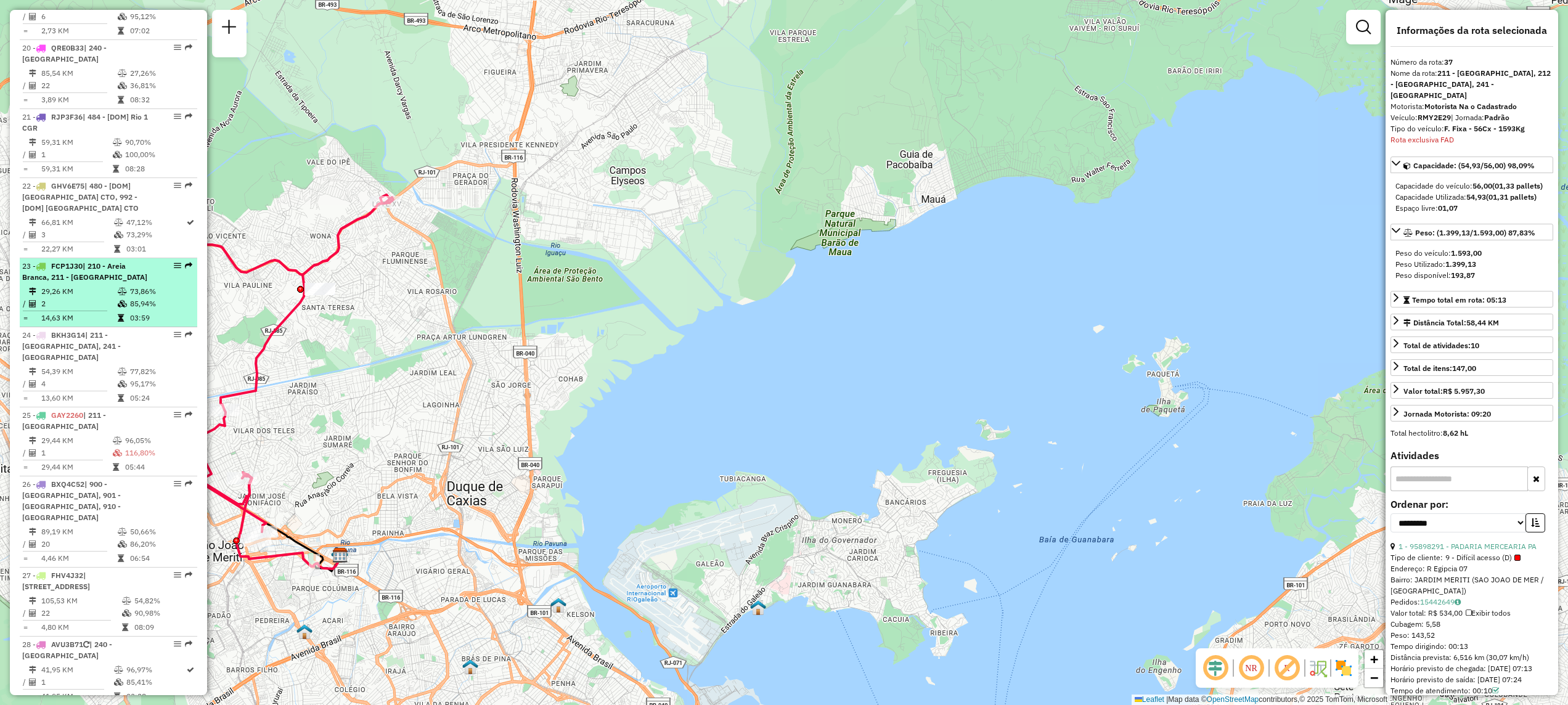
scroll to position [1495, 0]
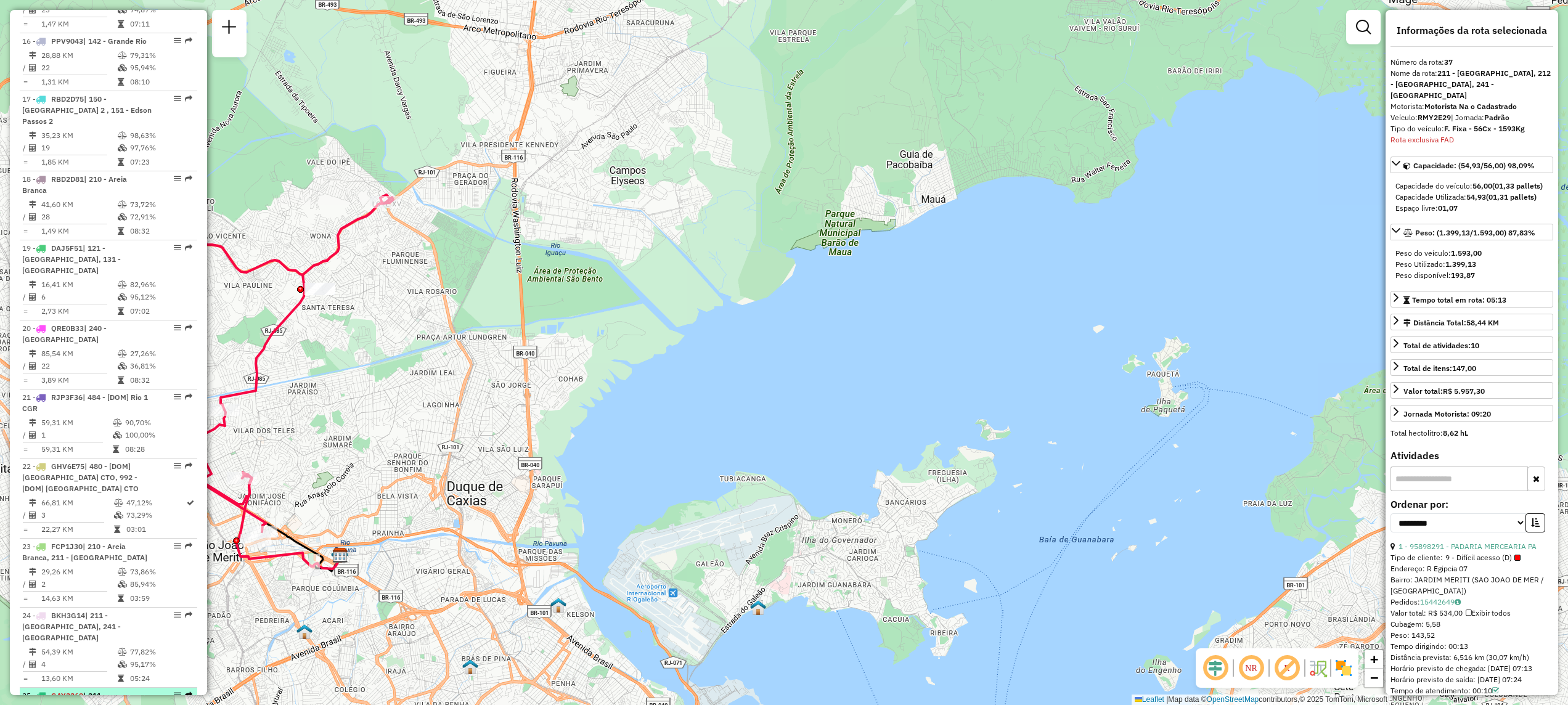
click at [76, 691] on span "GAY2260" at bounding box center [67, 695] width 32 height 9
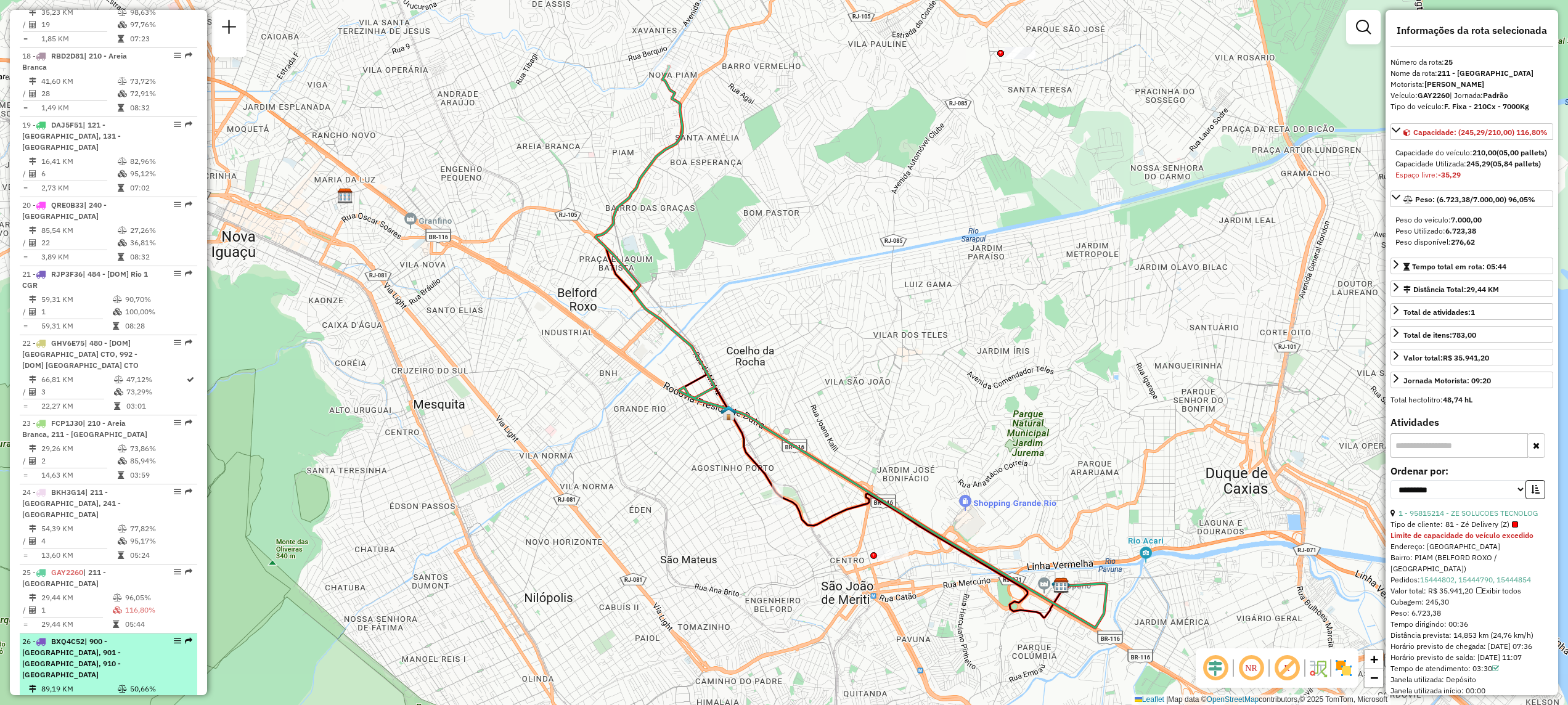
scroll to position [1741, 0]
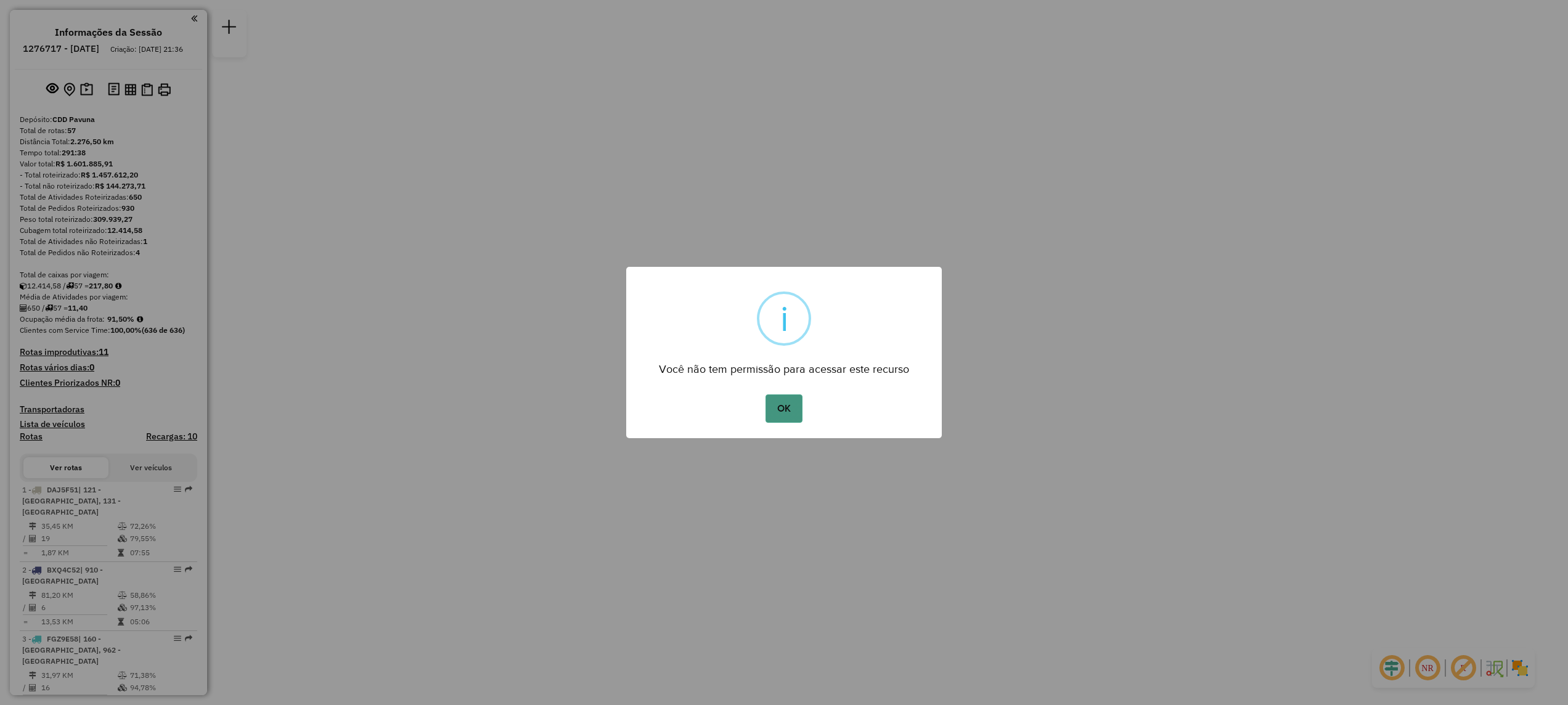
click at [787, 420] on button "OK" at bounding box center [783, 409] width 36 height 28
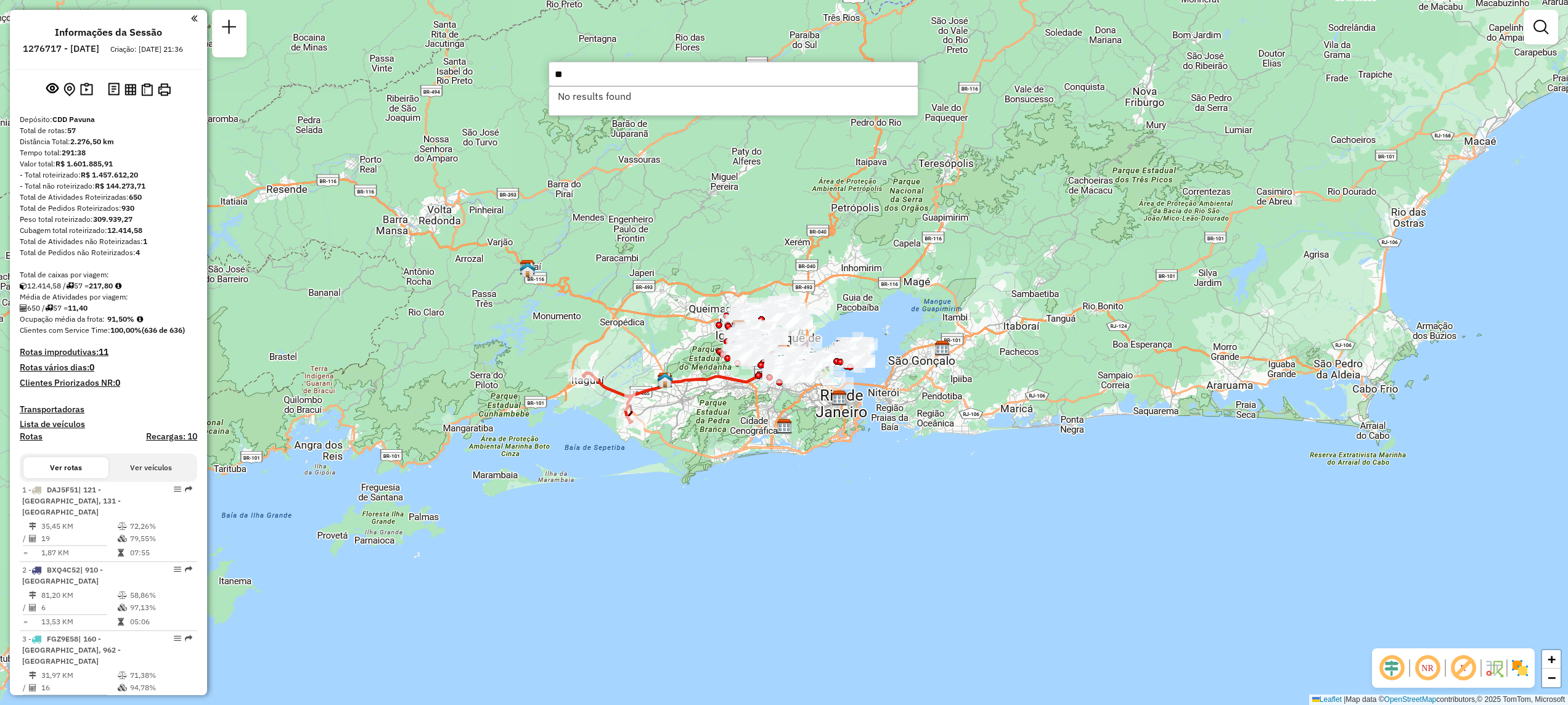
type input "*"
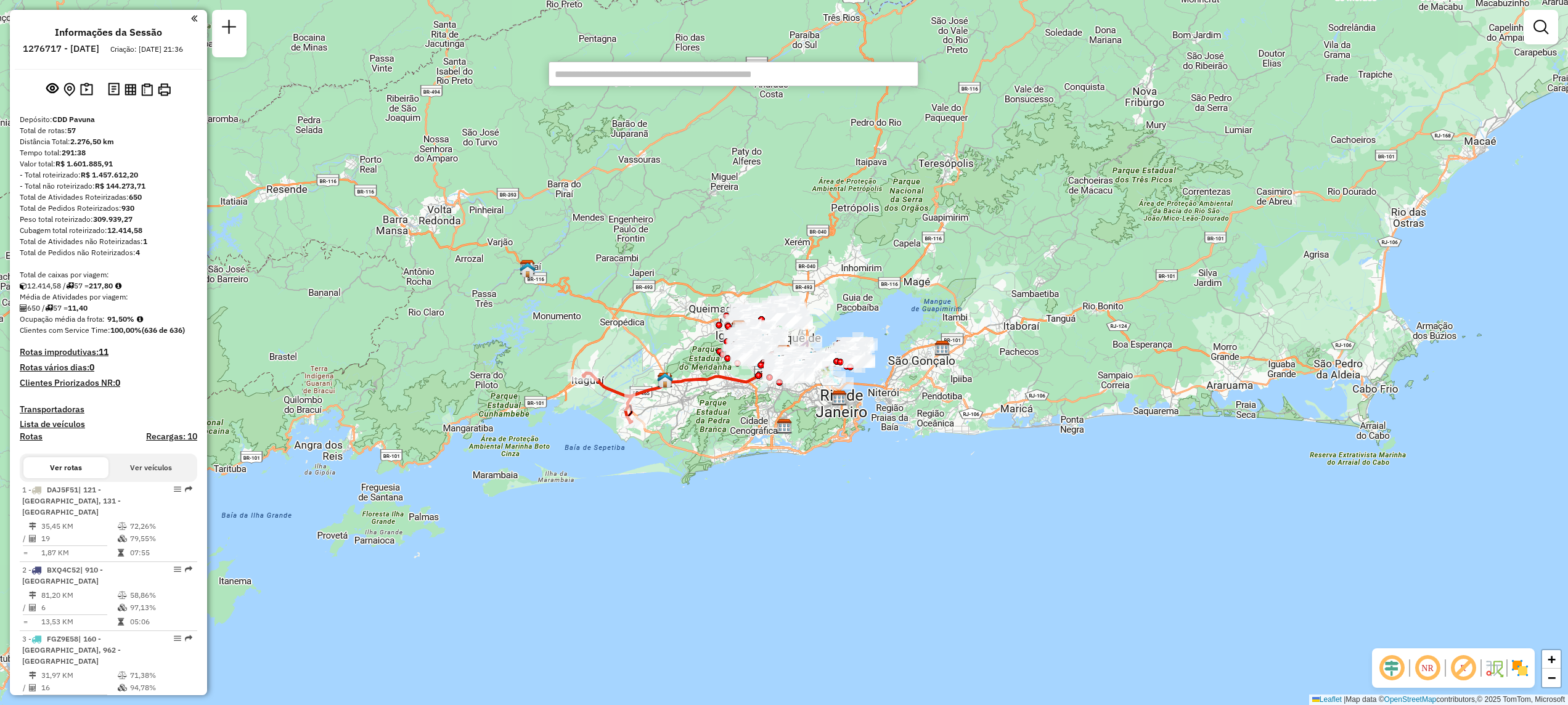
scroll to position [1980, 0]
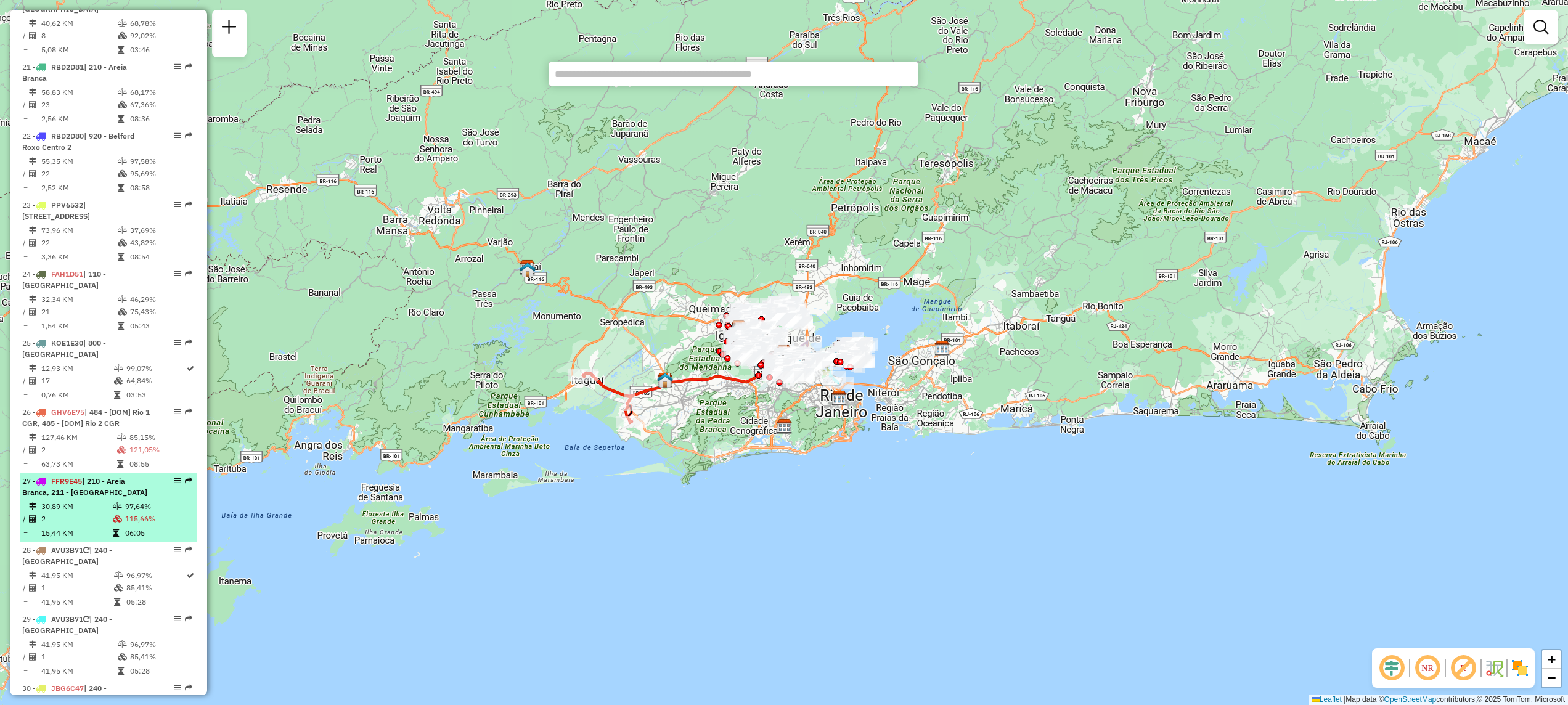
click at [136, 476] on div "27 - FFR9E45 | 210 - Areia Branca, 211 - [GEOGRAPHIC_DATA]" at bounding box center [87, 487] width 130 height 22
select select "**********"
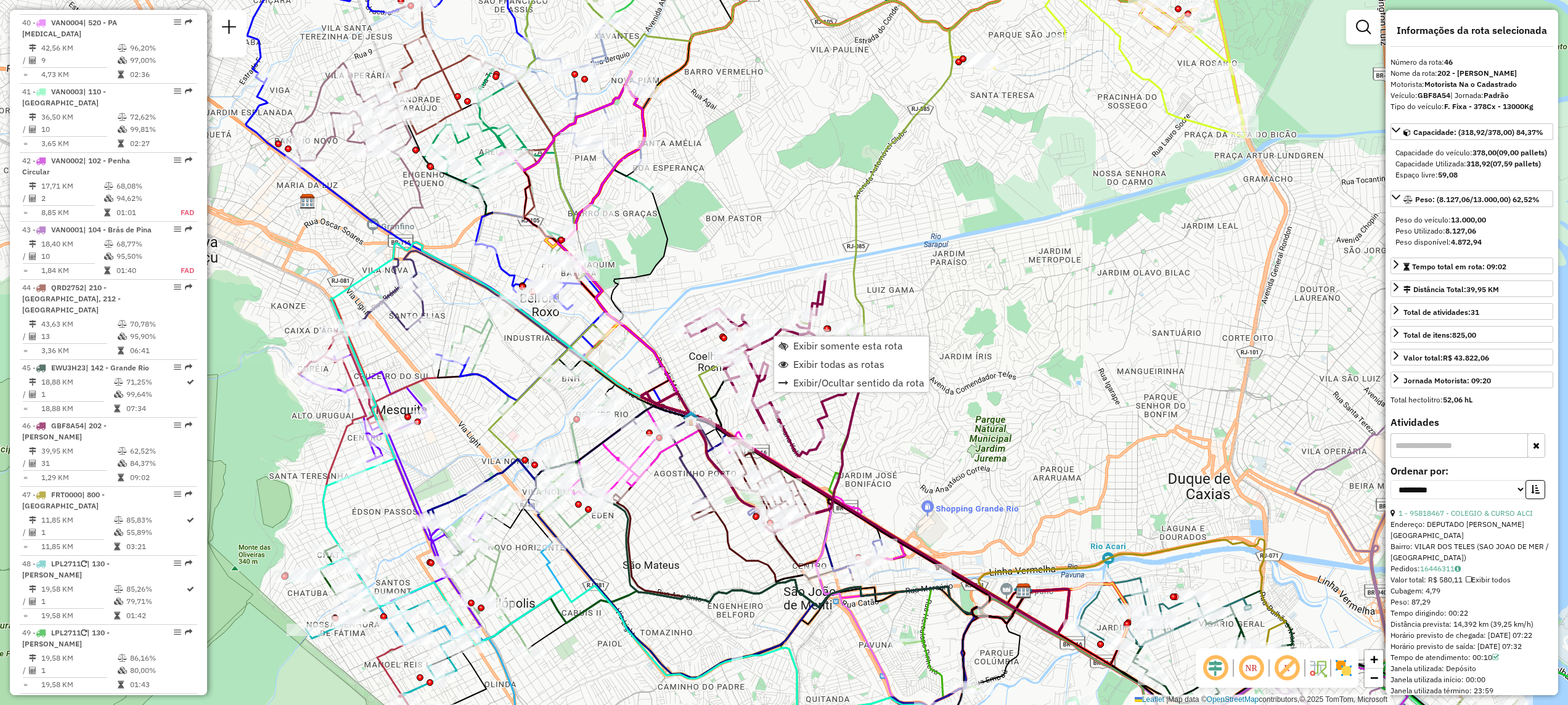
scroll to position [3641, 0]
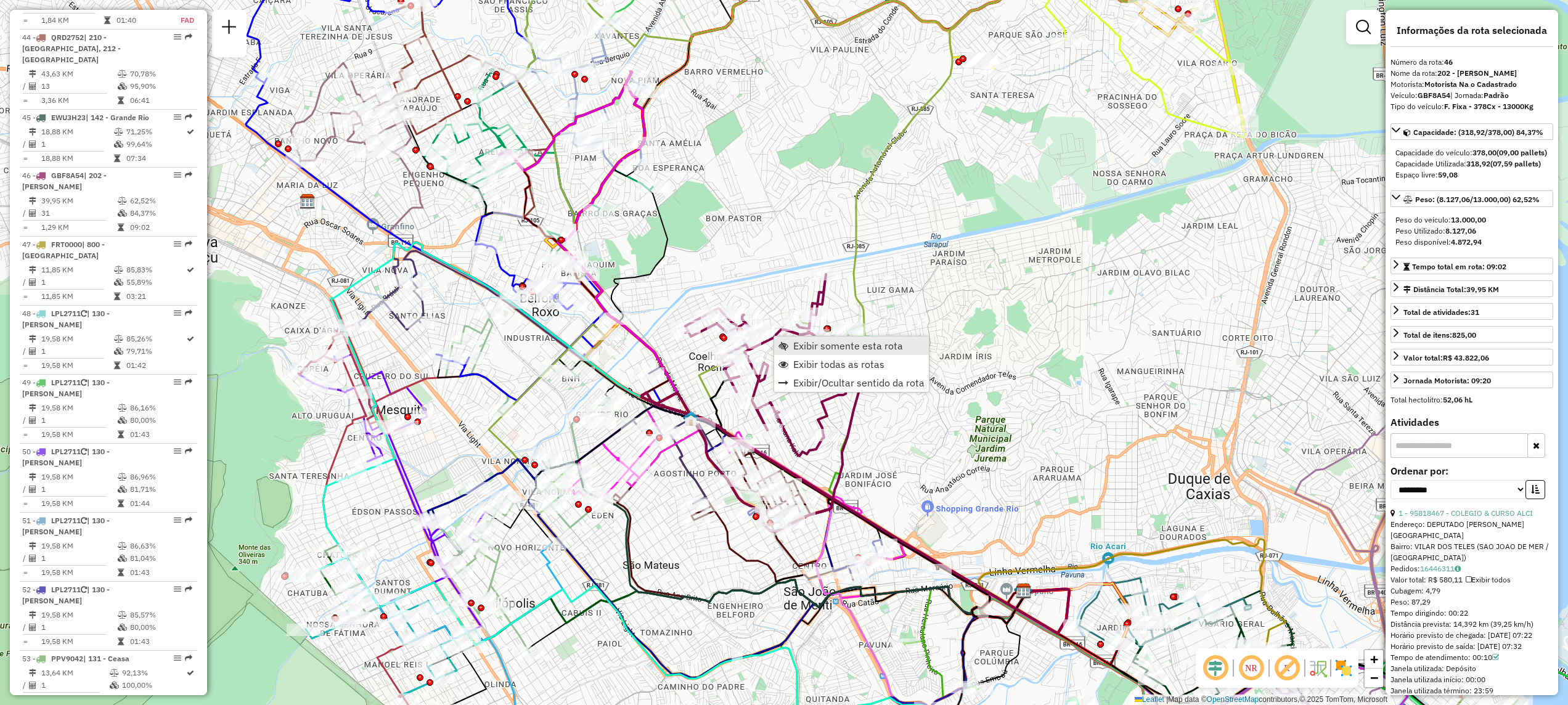
click at [806, 341] on span "Exibir somente esta rota" at bounding box center [848, 345] width 110 height 10
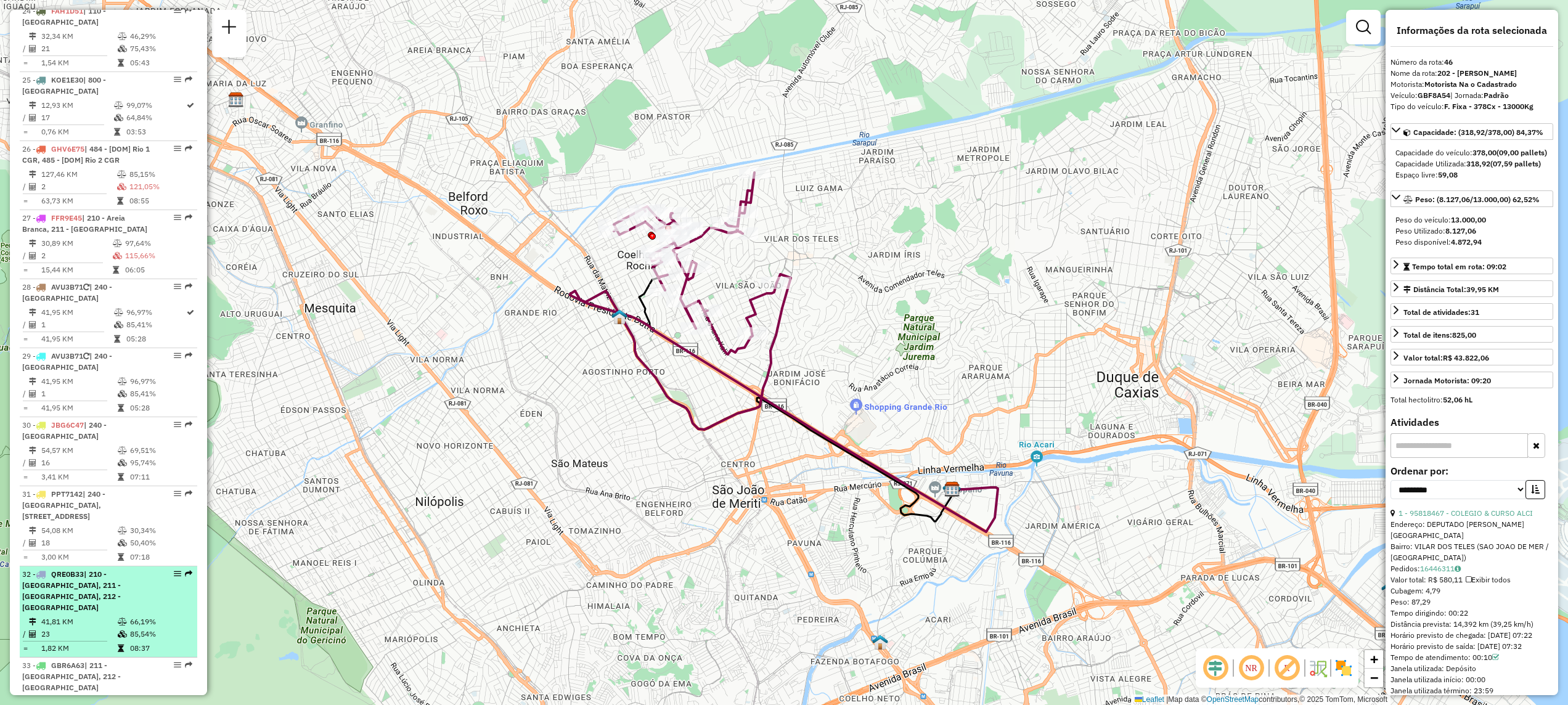
scroll to position [1793, 0]
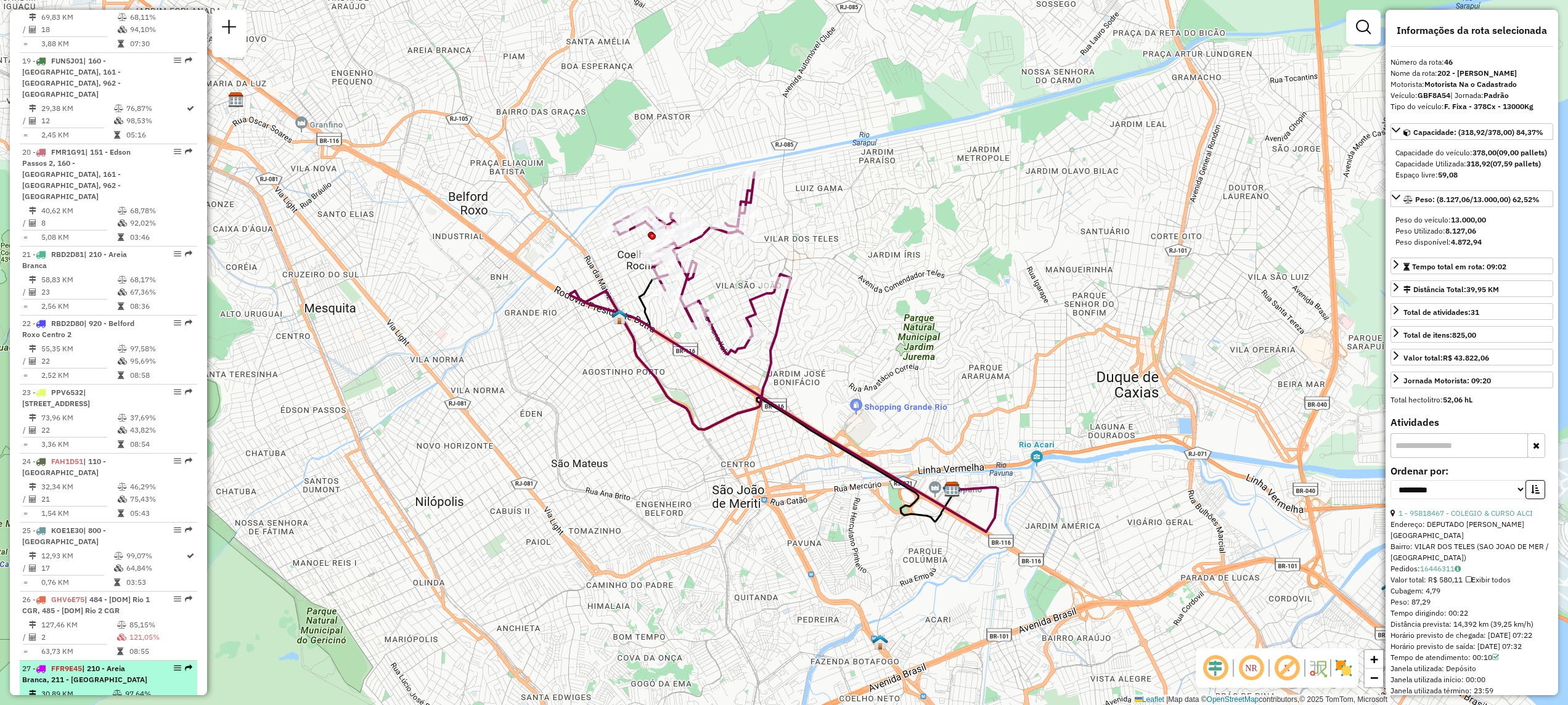
click at [156, 663] on div "27 - FFR9E45 | 210 - Areia Branca, 211 - [GEOGRAPHIC_DATA]" at bounding box center [108, 674] width 172 height 22
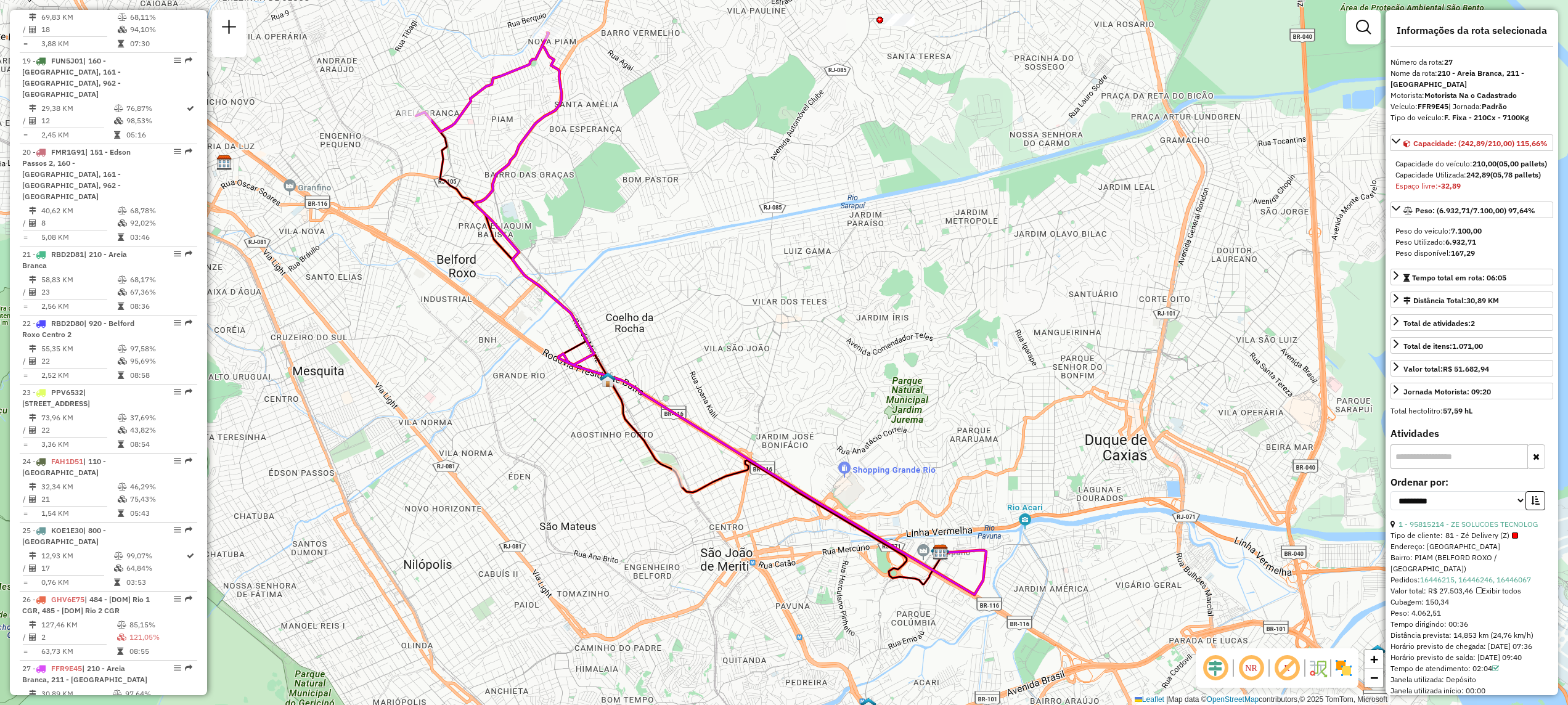
drag, startPoint x: 522, startPoint y: 447, endPoint x: 445, endPoint y: 414, distance: 83.8
click at [445, 414] on div "Janela de atendimento Grade de atendimento Capacidade Transportadoras Veículos …" at bounding box center [784, 352] width 1568 height 705
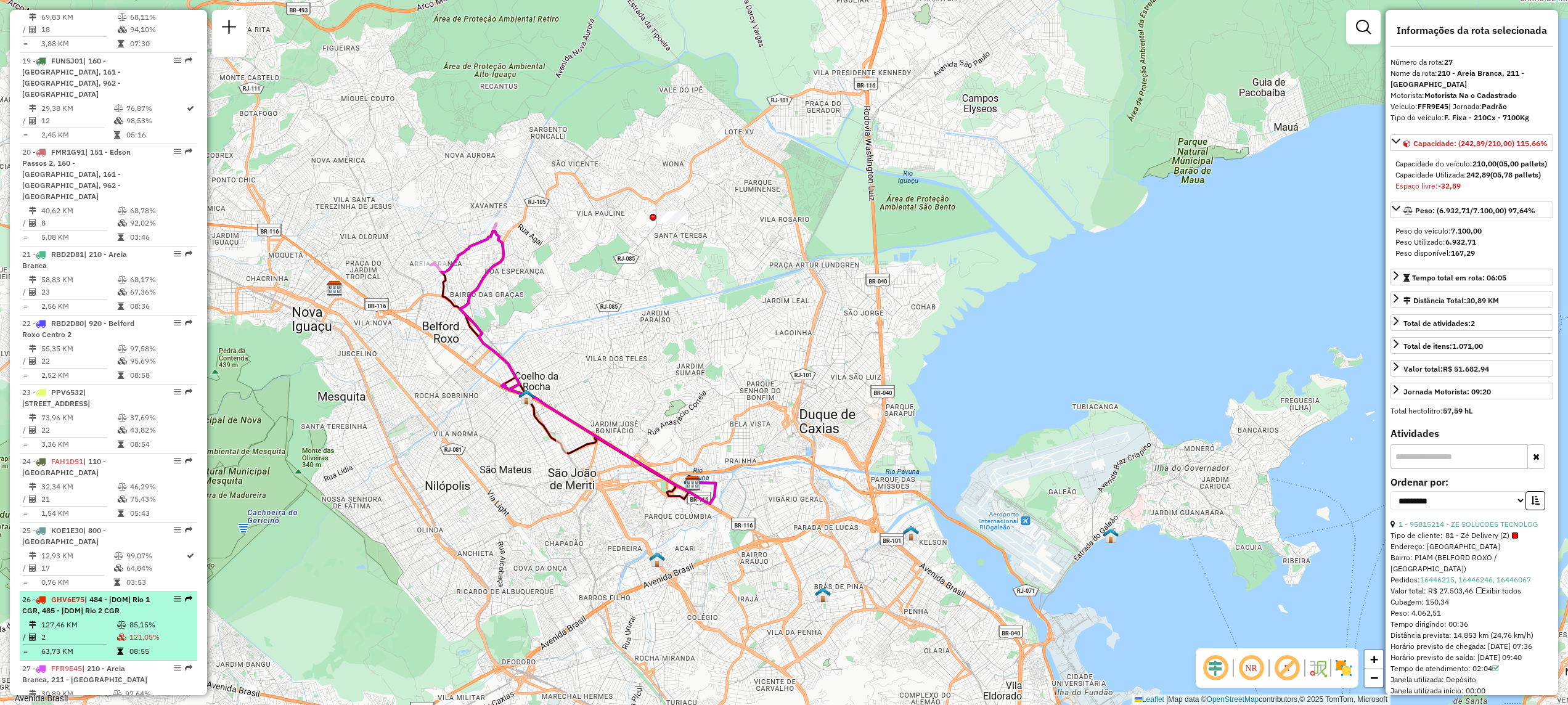
click at [139, 594] on div "26 - GHV6E75 | 484 - [DOM] Rio 1 CGR, 485 - [DOM] Rio 2 CGR" at bounding box center [87, 605] width 130 height 22
